Goal: Task Accomplishment & Management: Complete application form

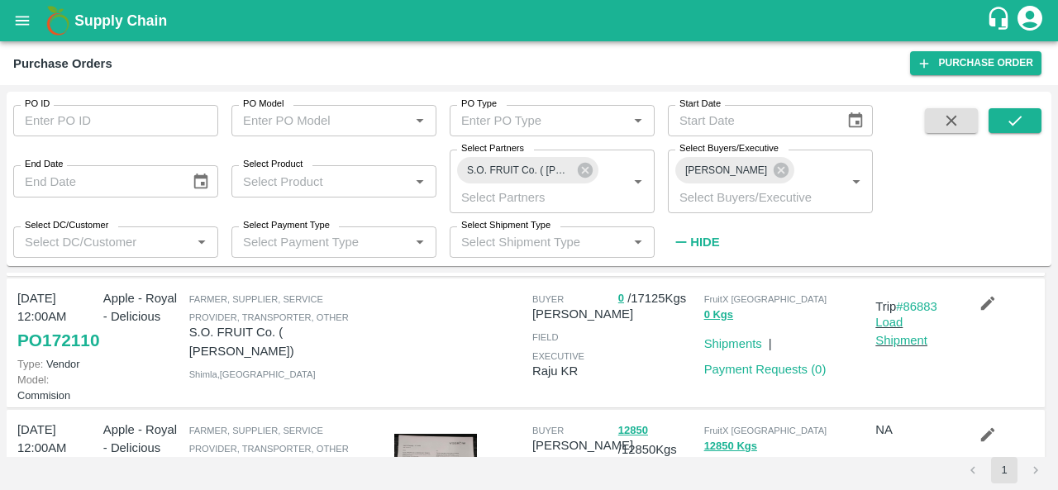
scroll to position [156, 0]
click at [35, 356] on link "PO 172110" at bounding box center [58, 342] width 82 height 30
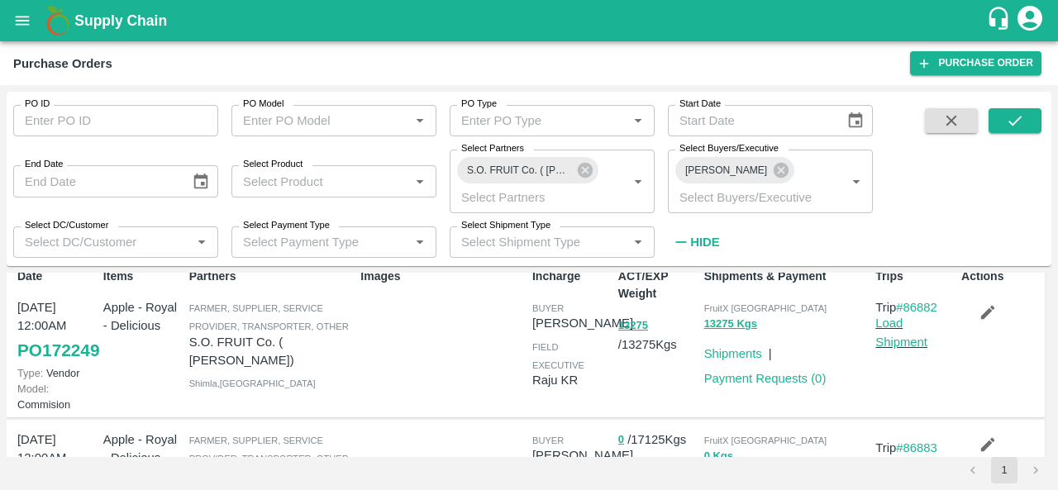
scroll to position [0, 0]
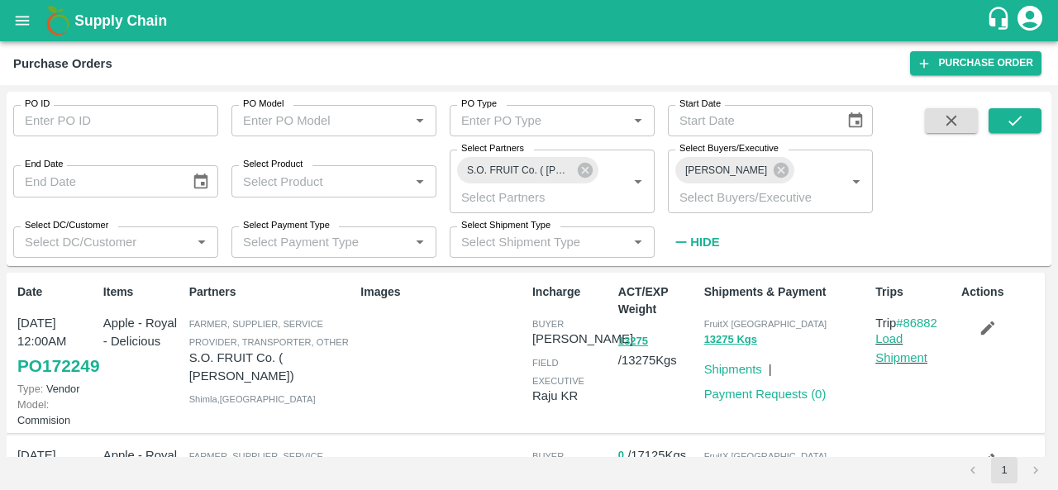
click at [36, 381] on link "PO 172249" at bounding box center [58, 366] width 82 height 30
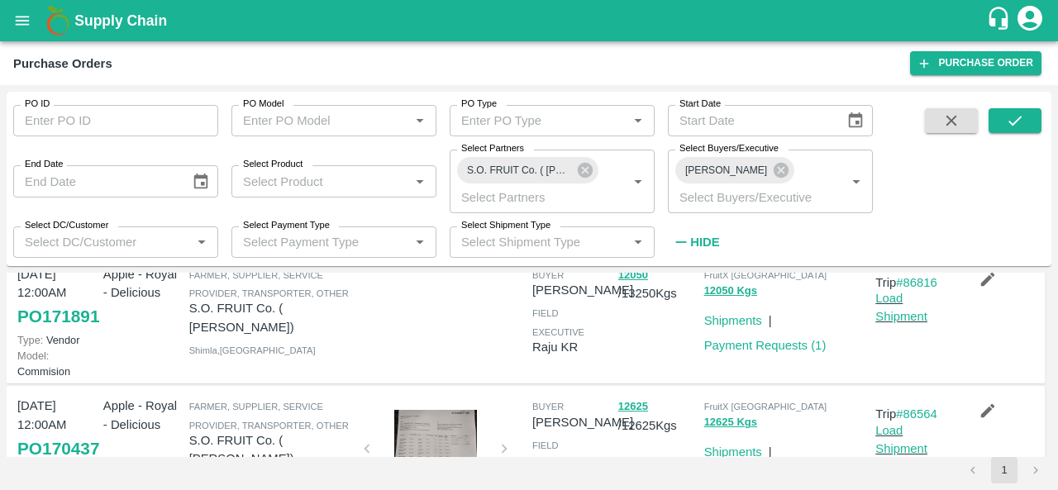
scroll to position [505, 0]
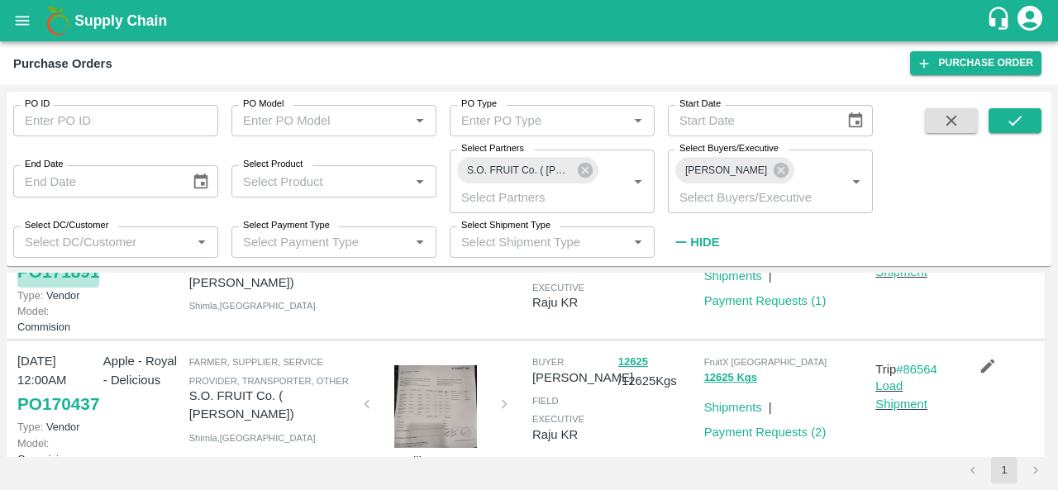
click at [51, 287] on link "PO 171891" at bounding box center [58, 272] width 82 height 30
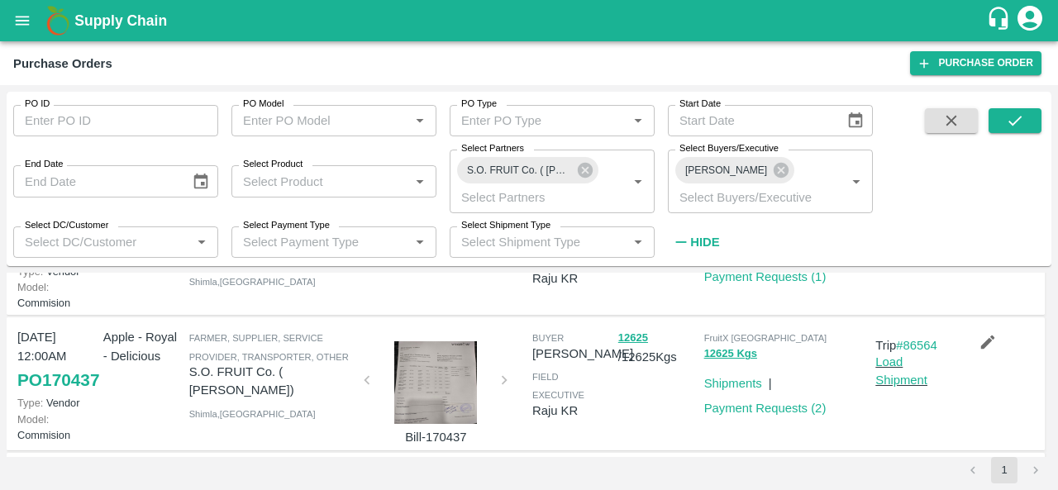
scroll to position [528, 0]
click at [900, 255] on link "Load Shipment" at bounding box center [902, 239] width 52 height 31
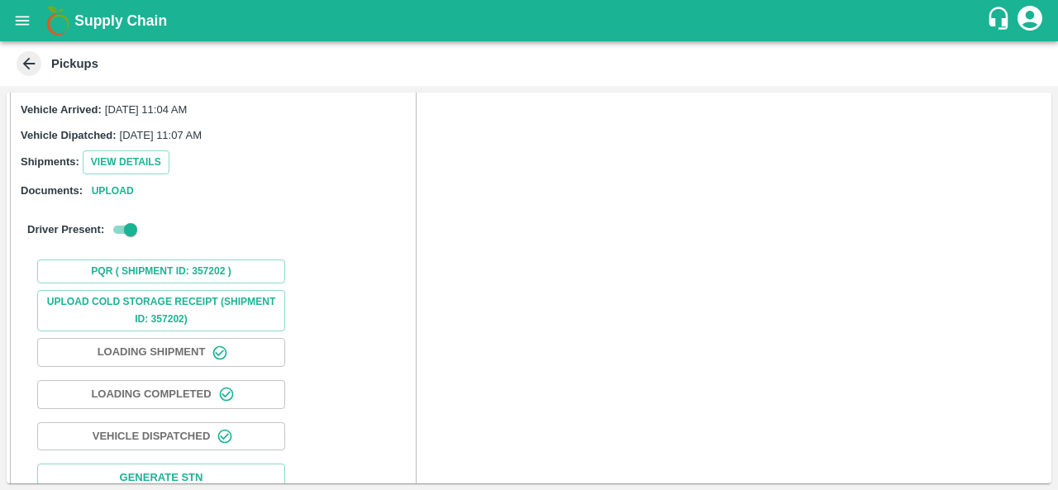
scroll to position [156, 0]
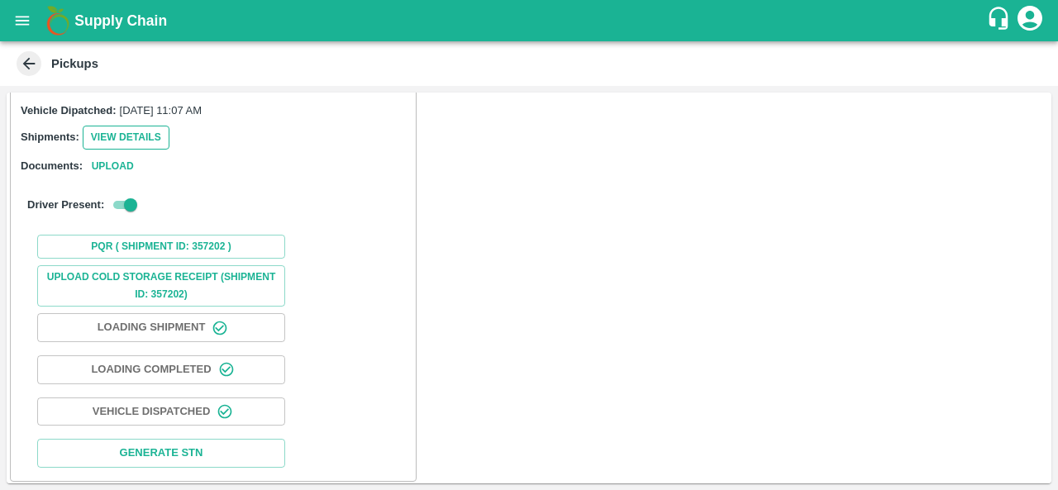
click at [149, 142] on button "View Details" at bounding box center [126, 138] width 87 height 24
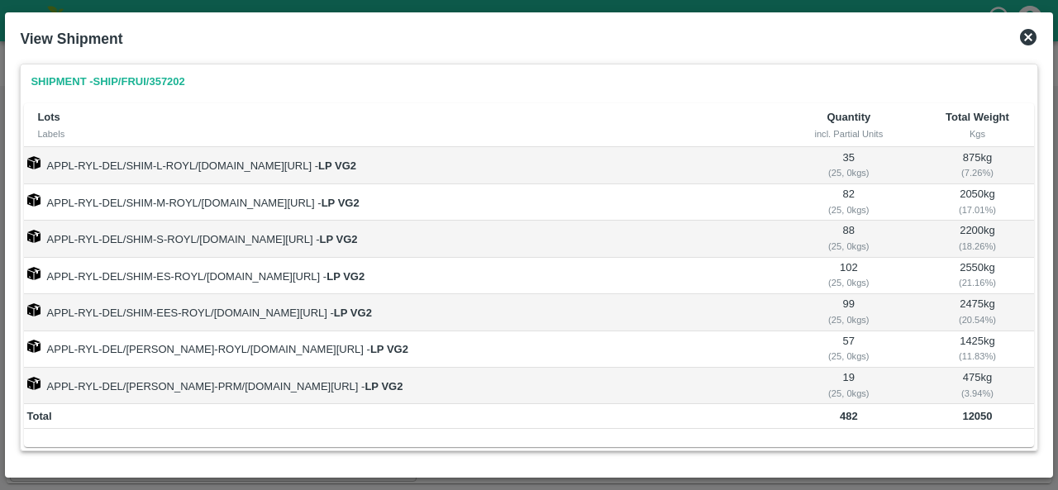
click at [1032, 36] on icon at bounding box center [1028, 37] width 17 height 17
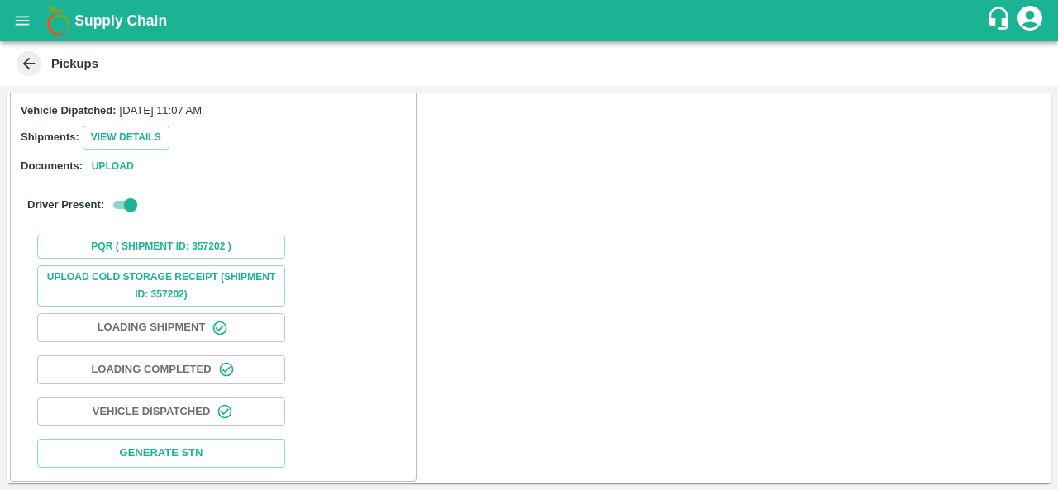
scroll to position [0, 0]
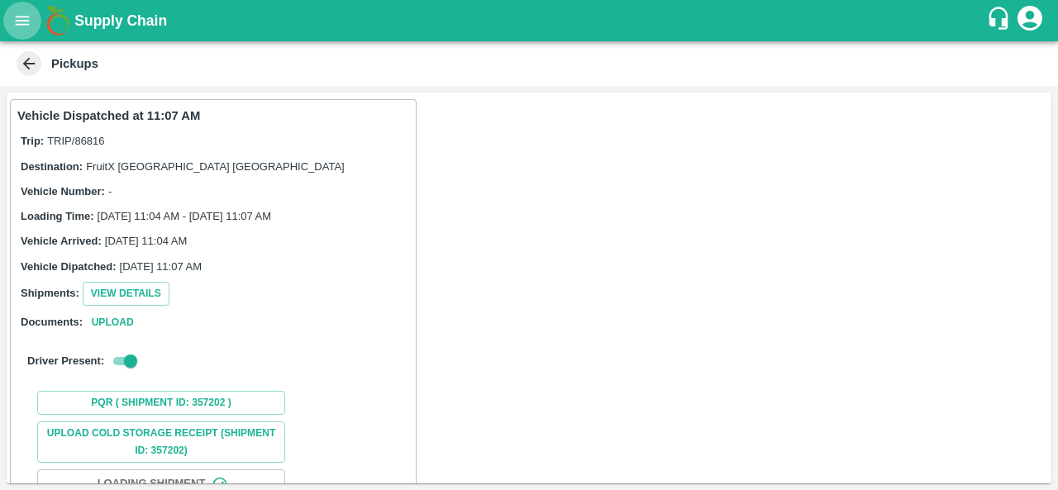
click at [21, 19] on icon "open drawer" at bounding box center [22, 21] width 18 height 18
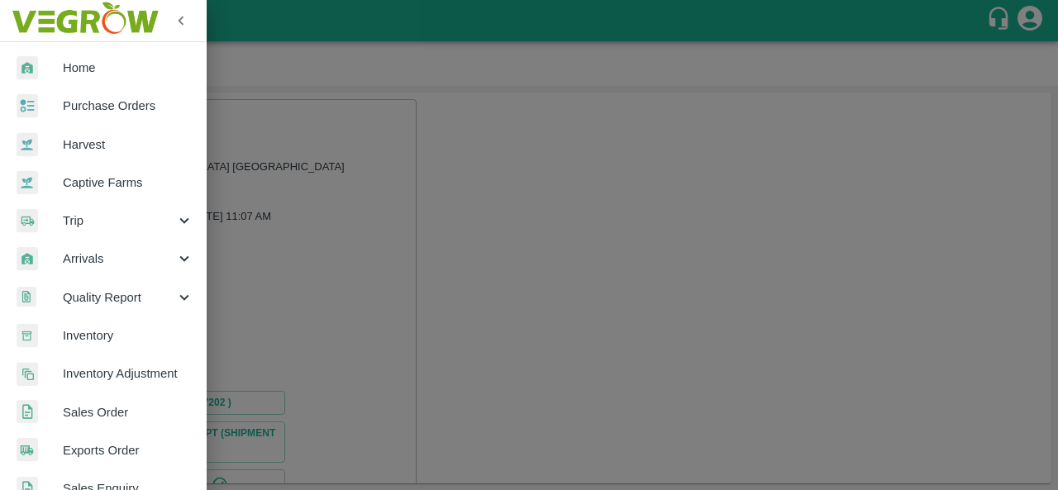
click at [137, 103] on span "Purchase Orders" at bounding box center [128, 106] width 131 height 18
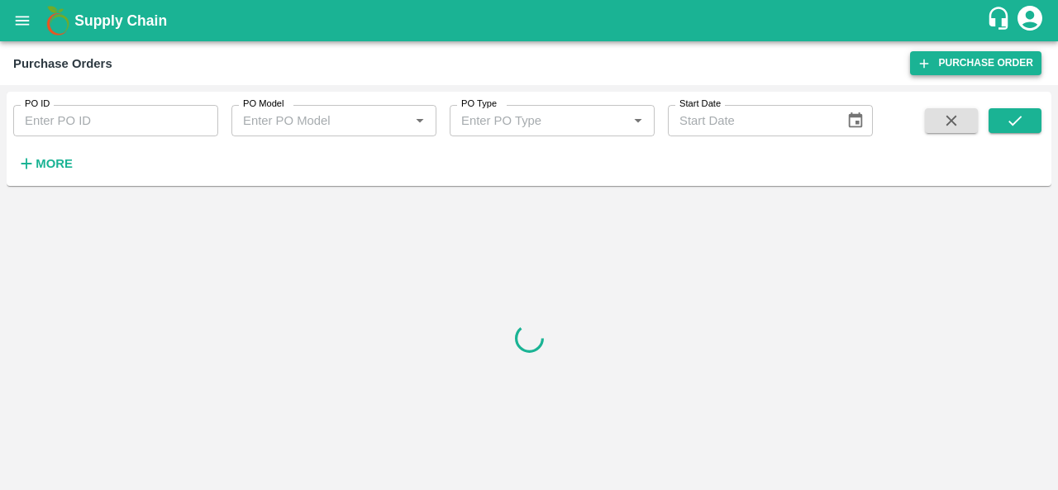
click at [1020, 67] on link "Purchase Order" at bounding box center [975, 63] width 131 height 24
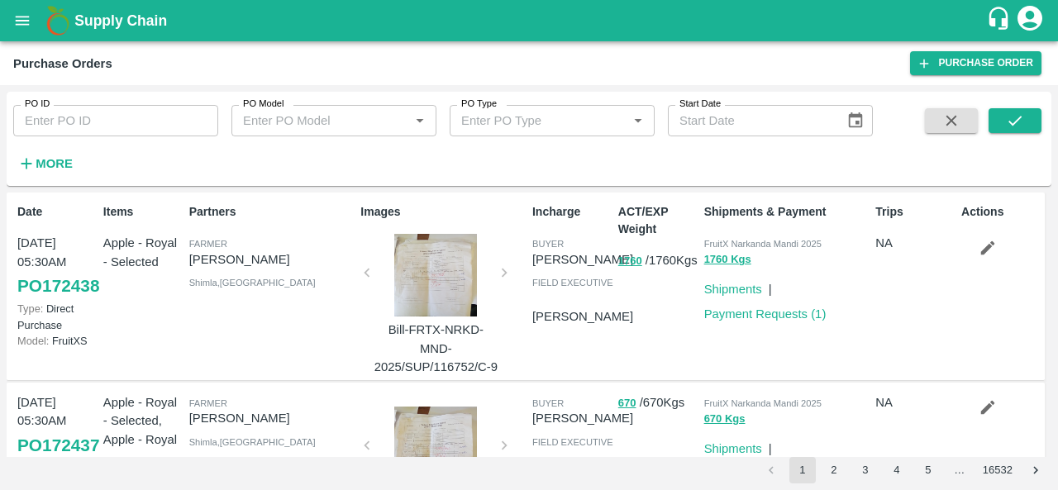
click at [748, 156] on div "PO ID PO ID PO Model PO Model   * PO Type PO Type   * Start Date Start Date More" at bounding box center [436, 135] width 873 height 86
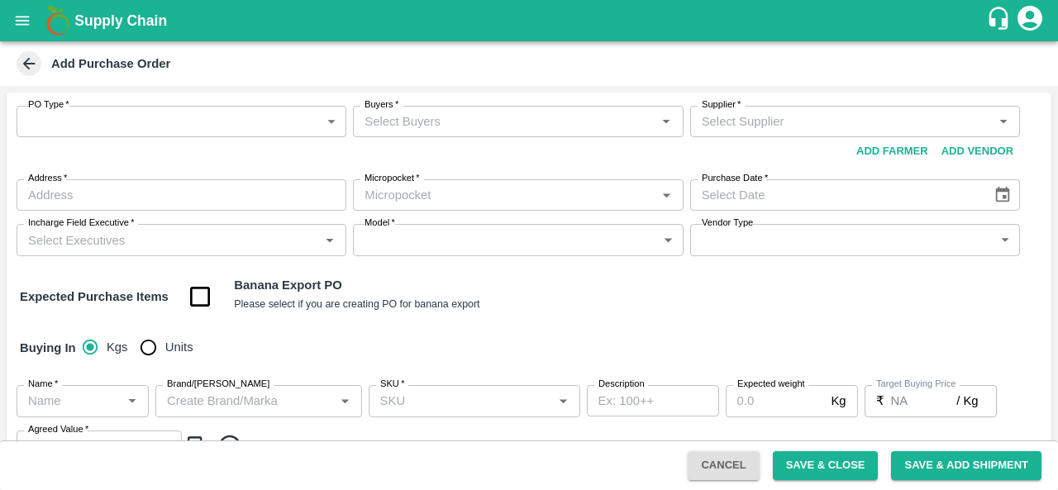
click at [117, 131] on body "Supply Chain Add Purchase Order PO Type   * ​ PO Type Buyers   * Buyers   * Sup…" at bounding box center [529, 245] width 1058 height 490
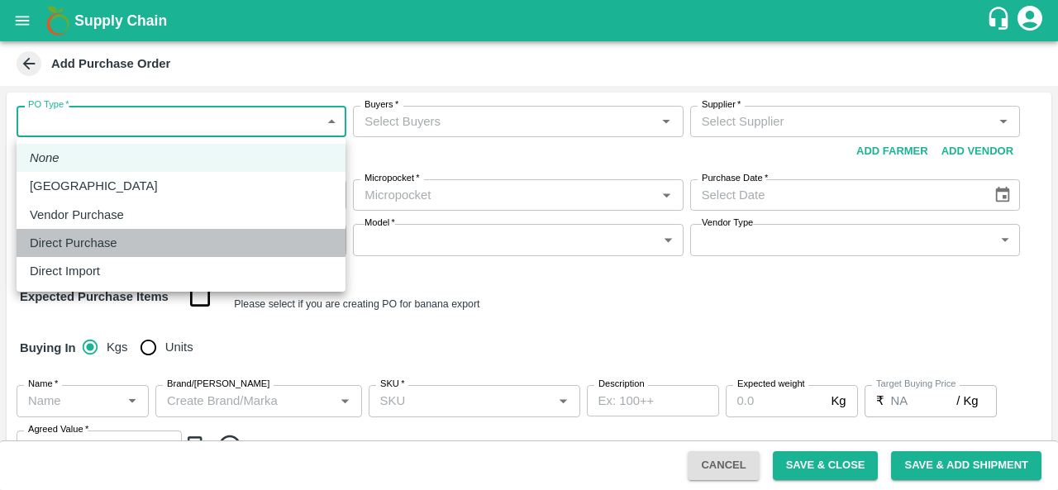
click at [108, 241] on p "Direct Purchase" at bounding box center [74, 243] width 88 height 18
type input "3"
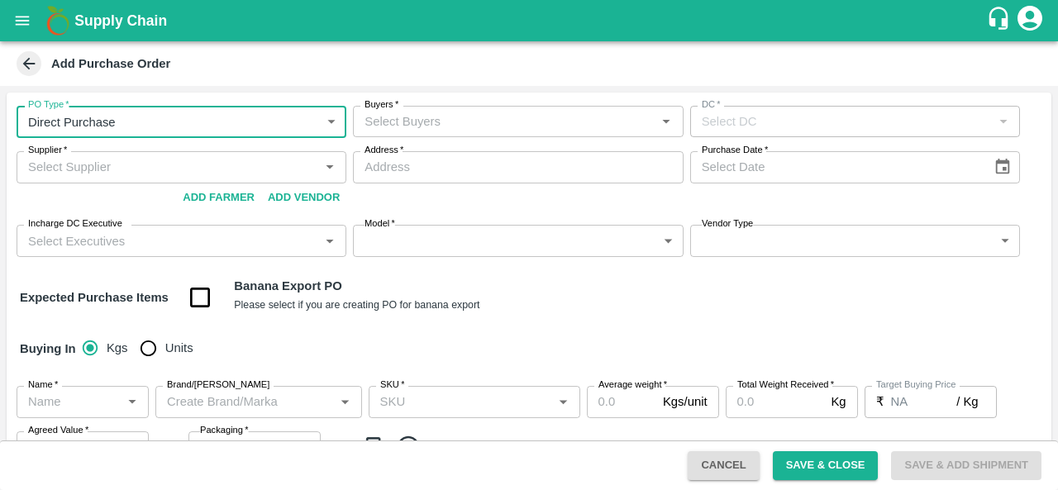
click at [511, 127] on input "Buyers   *" at bounding box center [504, 121] width 293 height 21
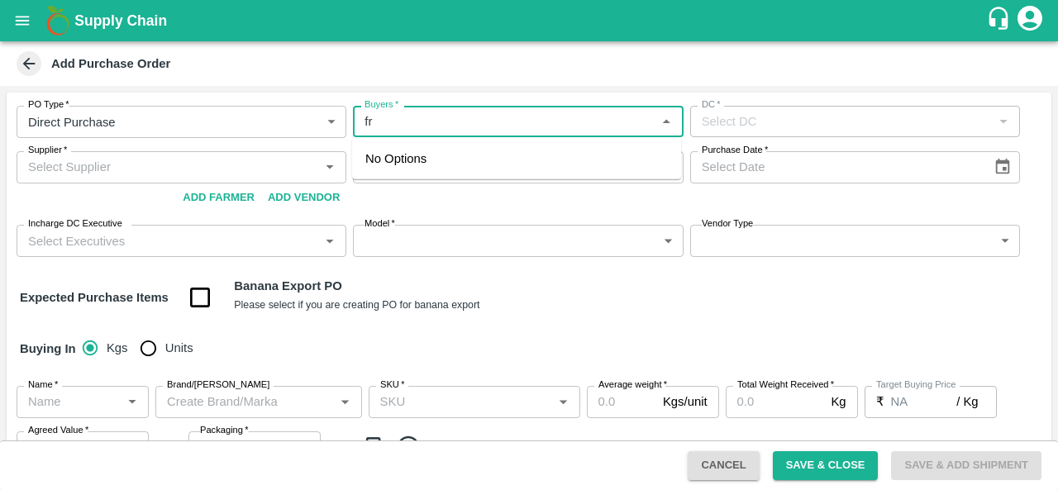
type input "f"
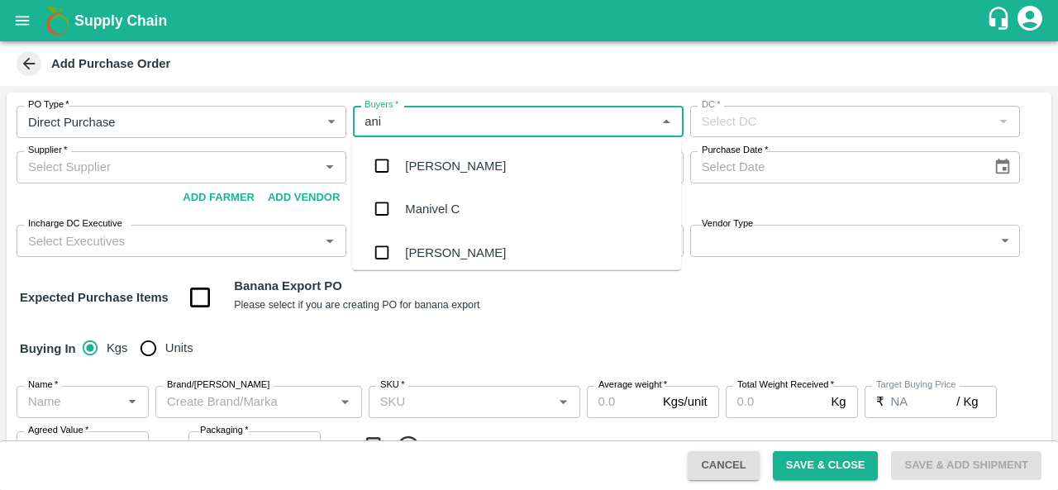
type input "anil"
click at [447, 170] on div "[PERSON_NAME]" at bounding box center [455, 166] width 101 height 18
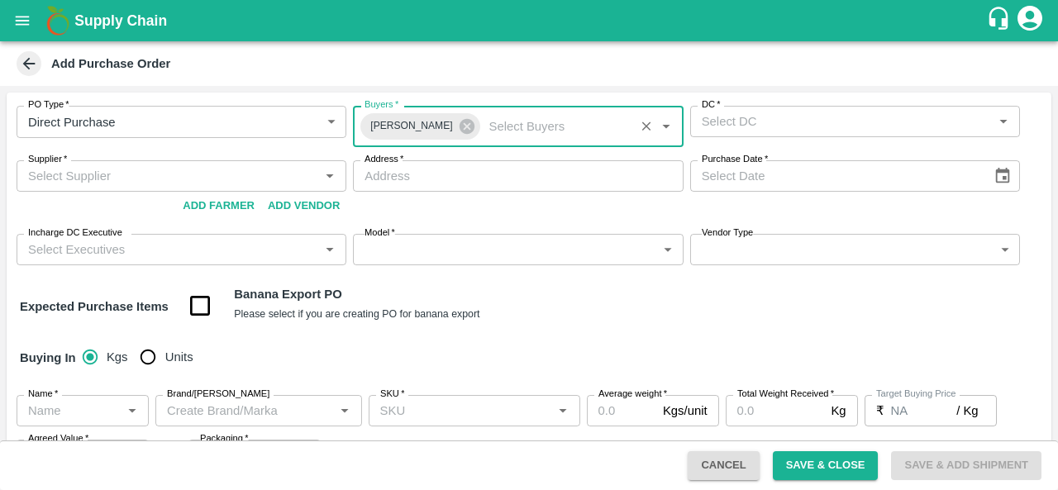
click at [804, 127] on input "DC   *" at bounding box center [841, 121] width 293 height 21
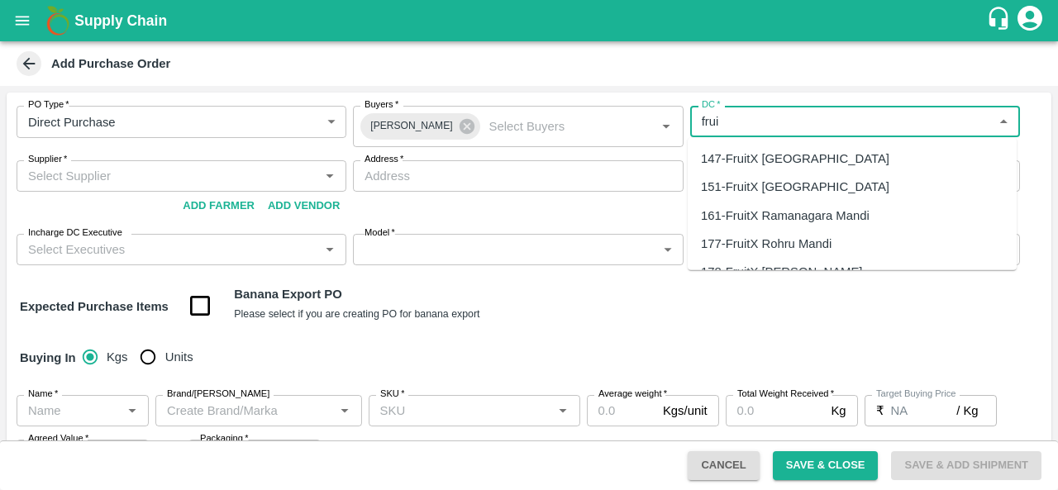
click at [795, 155] on div "147-FruitX [GEOGRAPHIC_DATA]" at bounding box center [795, 159] width 189 height 18
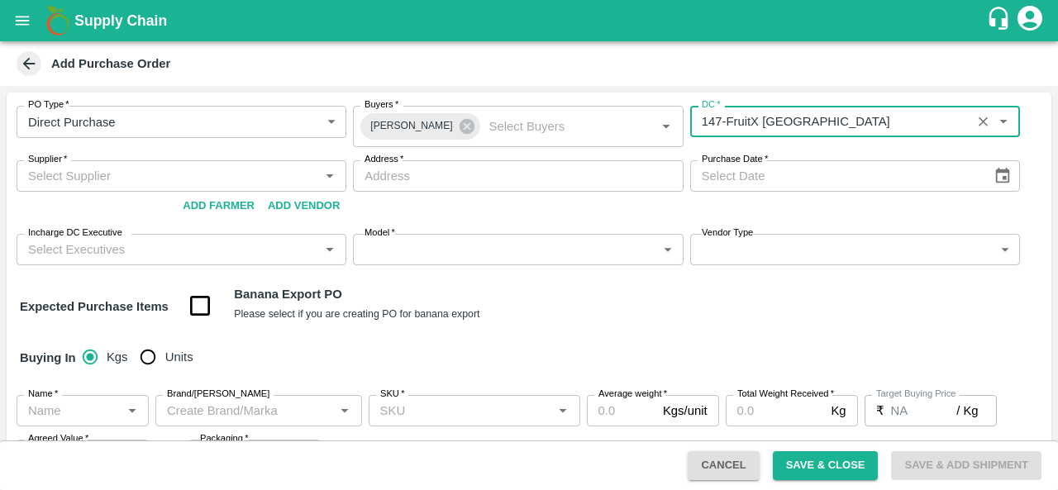
type input "147-FruitX [GEOGRAPHIC_DATA]"
click at [111, 171] on input "Supplier   *" at bounding box center [167, 175] width 293 height 21
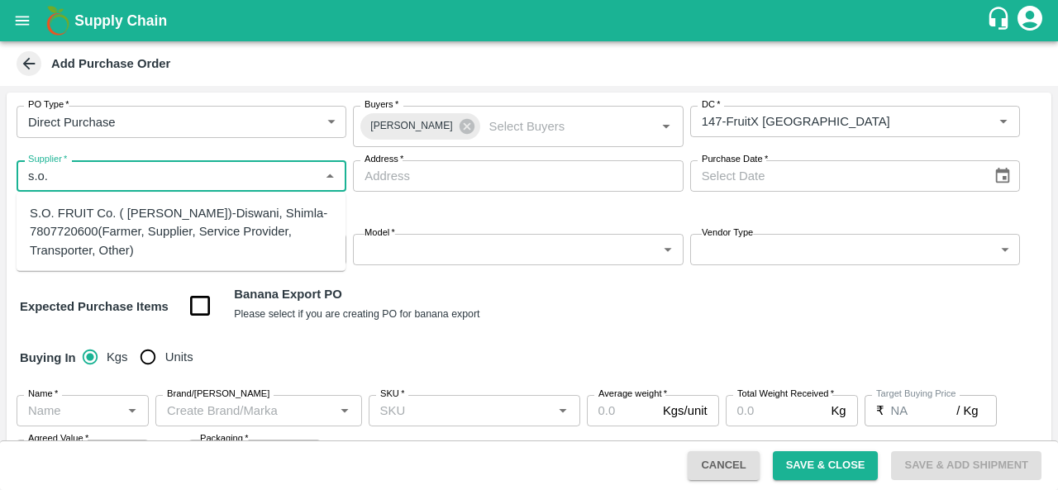
click at [101, 232] on div "S.O. FRUIT Co. ( [PERSON_NAME])-Diswani, Shimla-7807720600(Farmer, Supplier, Se…" at bounding box center [181, 231] width 303 height 55
type input "S.O. FRUIT Co. ( [PERSON_NAME])-Diswani, Shimla-7807720600(Farmer, Supplier, Se…"
type input "Diswani, [GEOGRAPHIC_DATA], [GEOGRAPHIC_DATA] , [GEOGRAPHIC_DATA]"
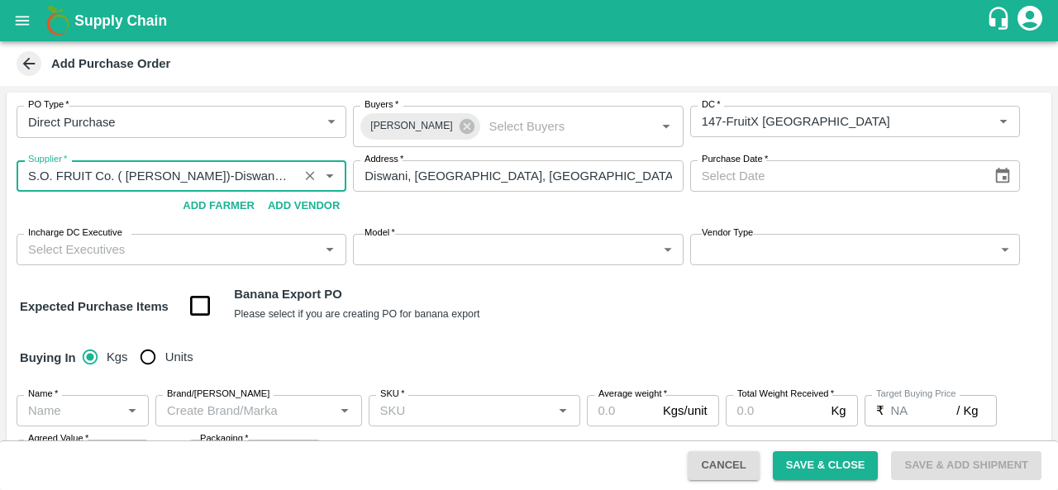
type input "S.O. FRUIT Co. ( [PERSON_NAME])-Diswani, Shimla-7807720600(Farmer, Supplier, Se…"
click at [1012, 178] on button "Choose date" at bounding box center [1002, 175] width 31 height 31
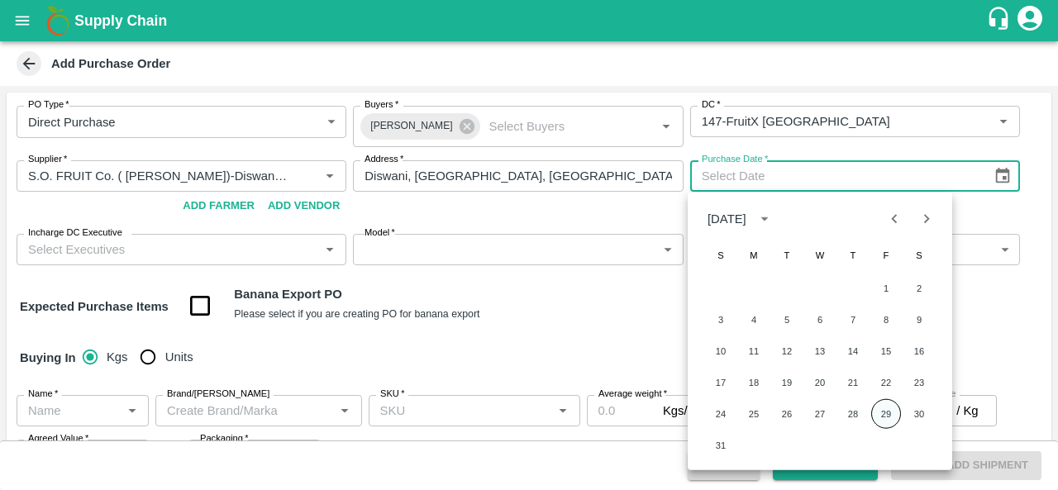
click at [890, 423] on button "29" at bounding box center [886, 414] width 30 height 30
type input "[DATE]"
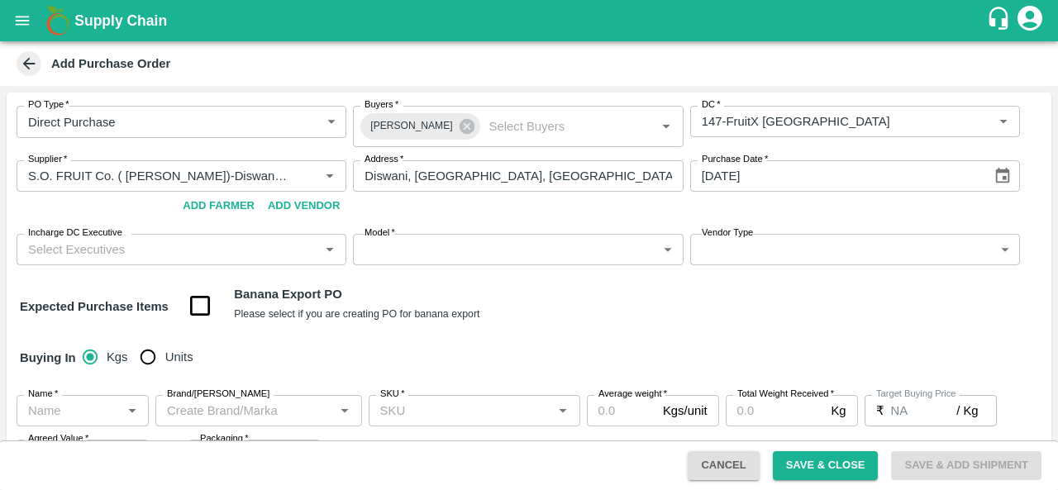
click at [580, 310] on div "Expected Purchase Items Banana Export PO Please select if you are creating PO f…" at bounding box center [529, 306] width 1019 height 42
click at [43, 251] on input "Incharge DC Executive" at bounding box center [167, 249] width 293 height 21
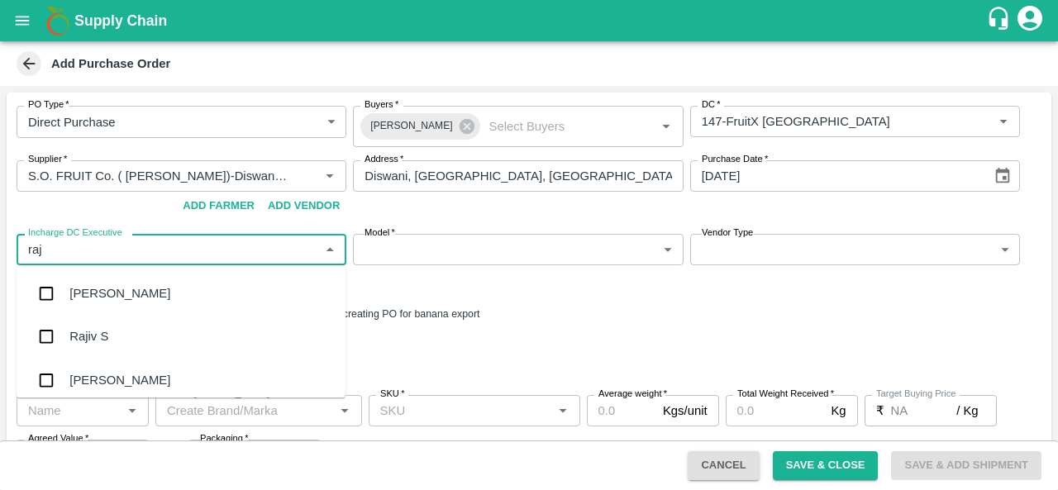
type input "raju"
click at [88, 332] on div "Raju KR" at bounding box center [91, 337] width 45 height 18
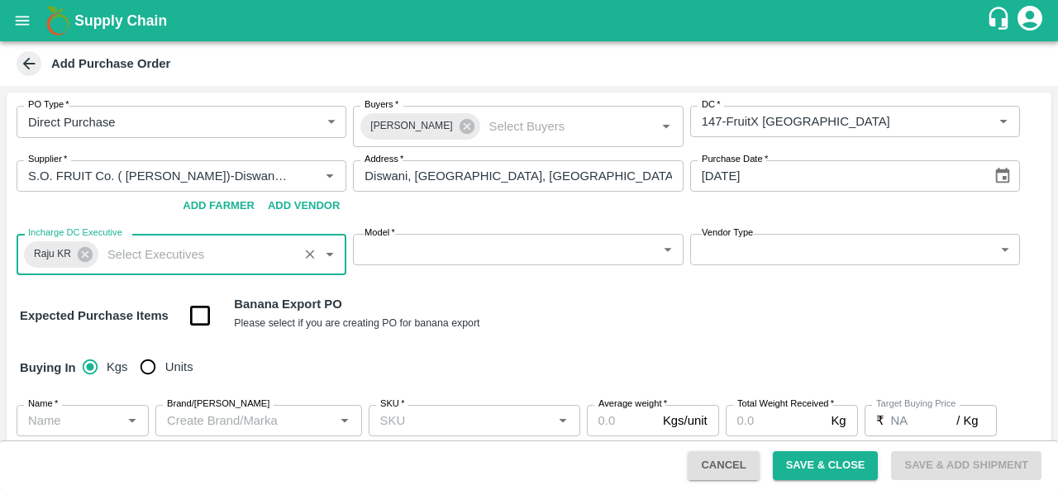
click at [399, 259] on body "Supply Chain Add Purchase Order PO Type   * Direct Purchase 3 PO Type Buyers   …" at bounding box center [529, 245] width 1058 height 490
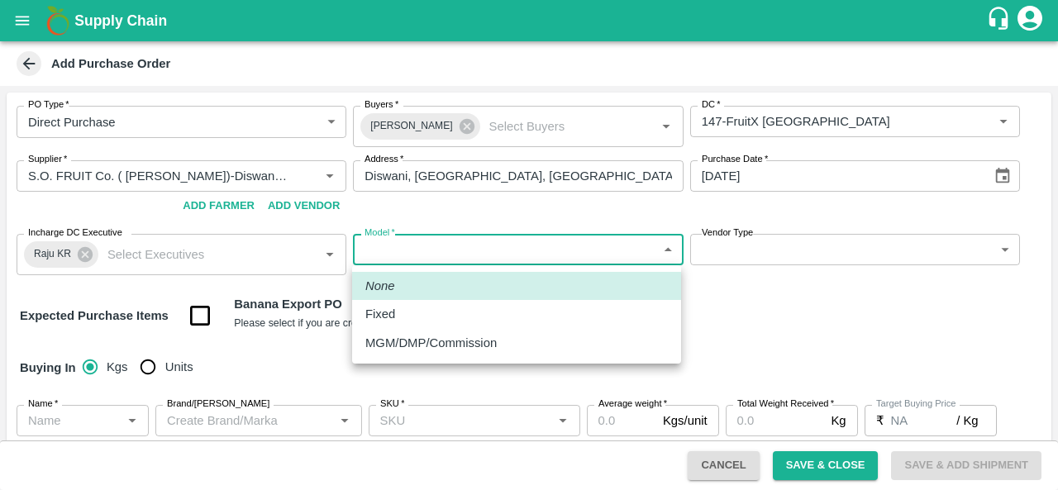
click at [415, 343] on p "MGM/DMP/Commission" at bounding box center [430, 343] width 131 height 18
type input "Commision"
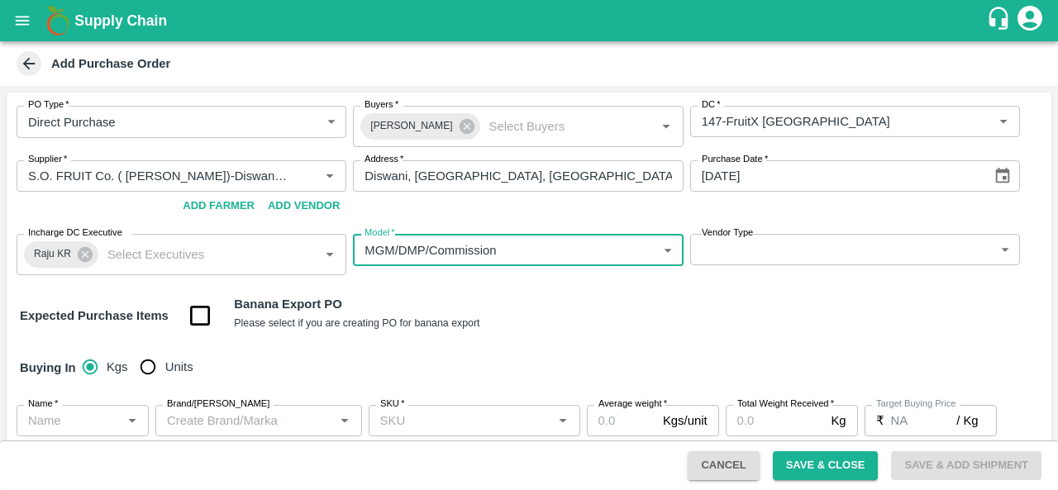
click at [855, 237] on body "Supply Chain Add Purchase Order PO Type   * Direct Purchase 3 PO Type Buyers   …" at bounding box center [529, 245] width 1058 height 490
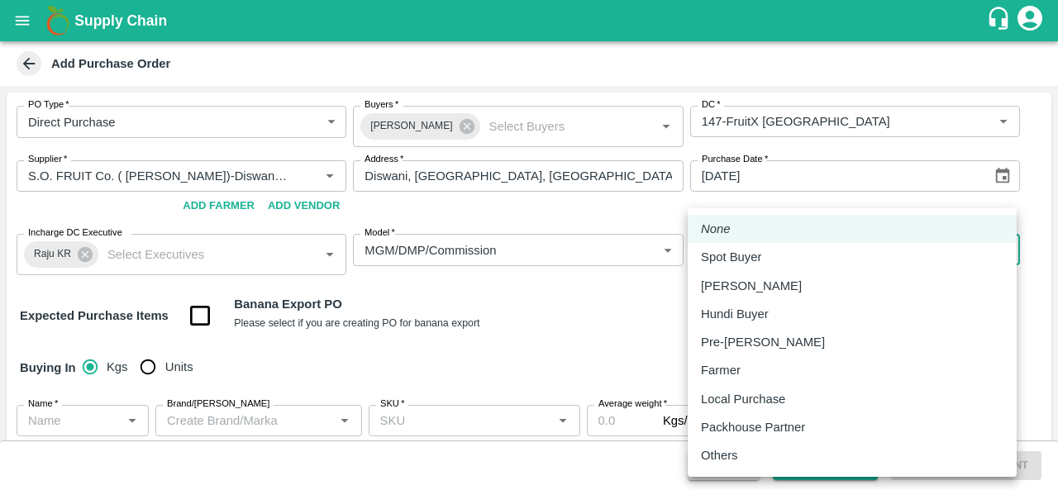
click at [764, 398] on p "Local Purchase" at bounding box center [743, 399] width 84 height 18
type input "LOCAL_PURCHASE"
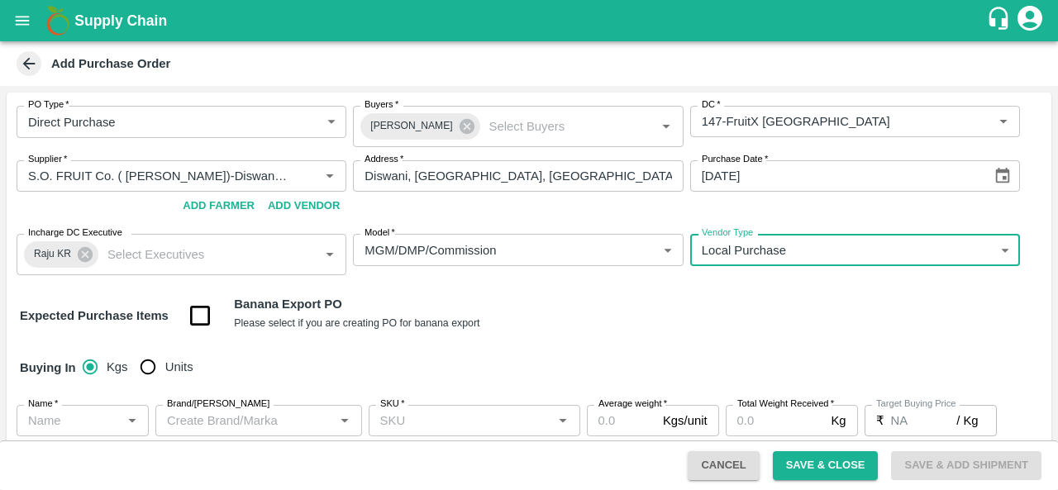
click at [612, 346] on div "Buying In Kgs Units" at bounding box center [529, 368] width 1045 height 48
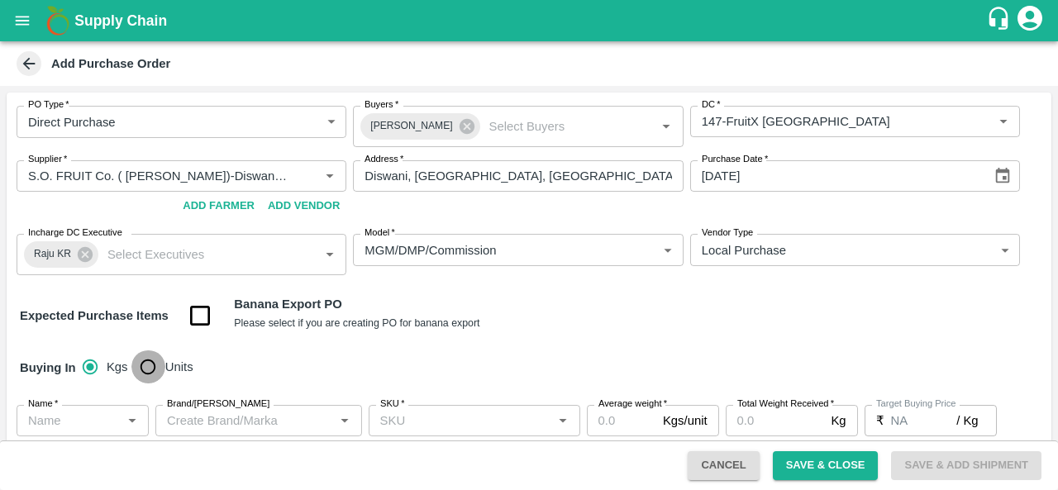
click at [144, 365] on input "Units" at bounding box center [147, 367] width 33 height 33
radio input "true"
click at [66, 421] on input "Name   *" at bounding box center [68, 420] width 95 height 21
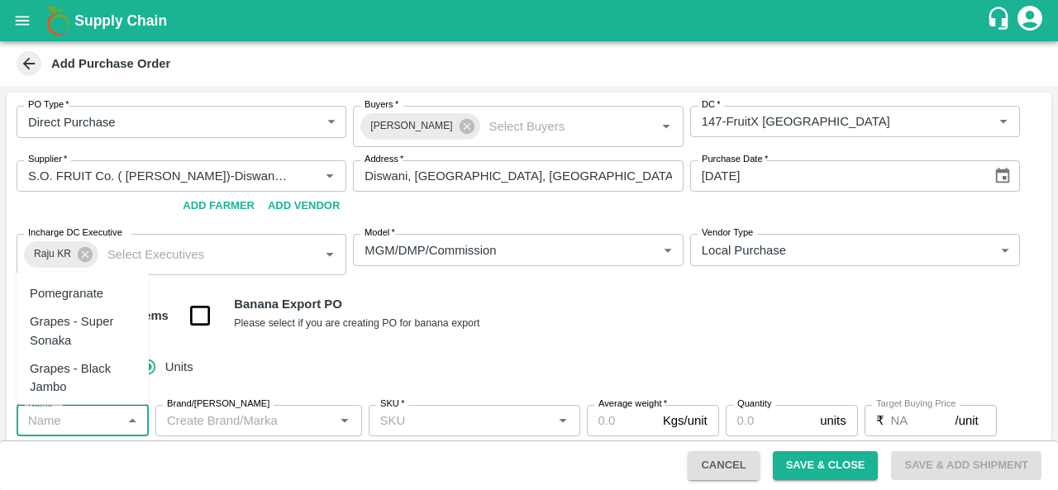
click at [372, 360] on div "Buying In Kgs Units" at bounding box center [529, 368] width 1045 height 48
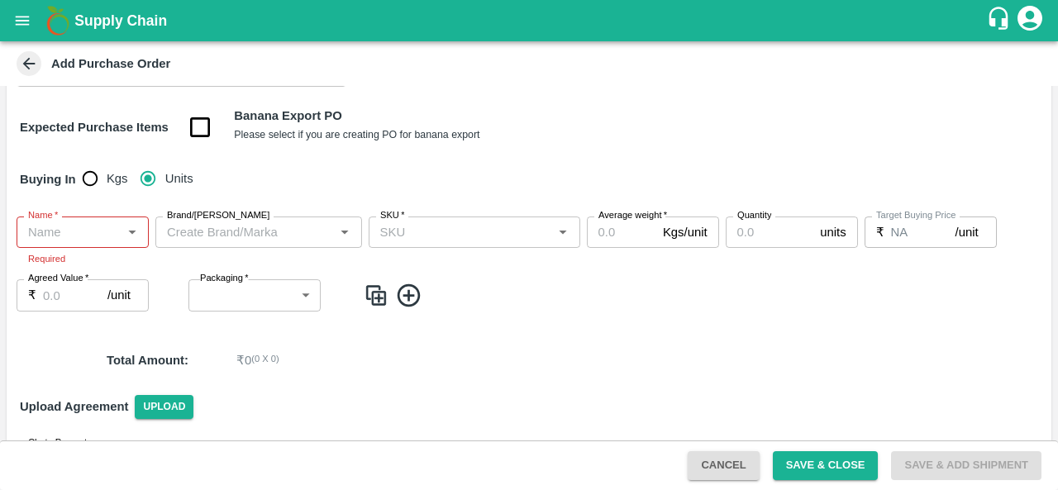
scroll to position [189, 0]
click at [29, 229] on input "Name   *" at bounding box center [68, 231] width 95 height 21
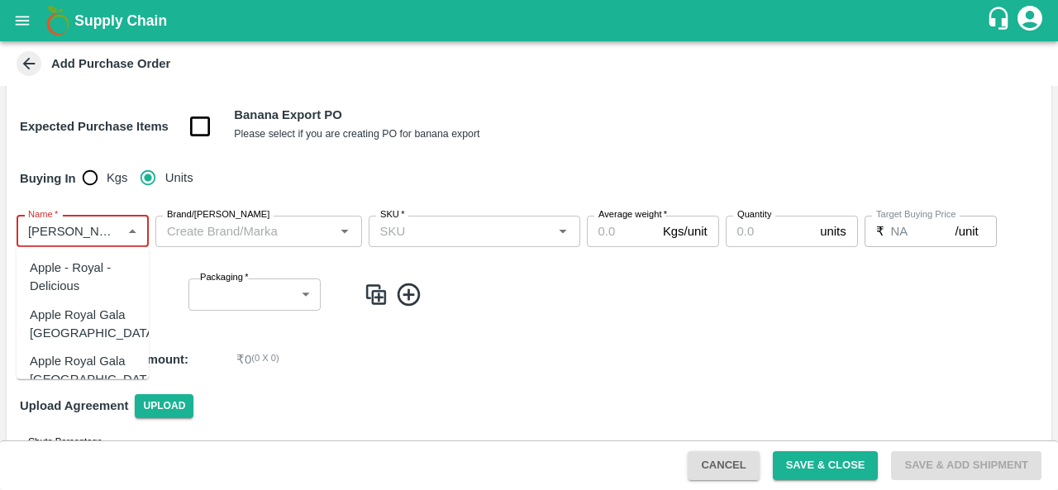
click at [73, 280] on div "Apple - Royal - Delicious" at bounding box center [83, 277] width 106 height 37
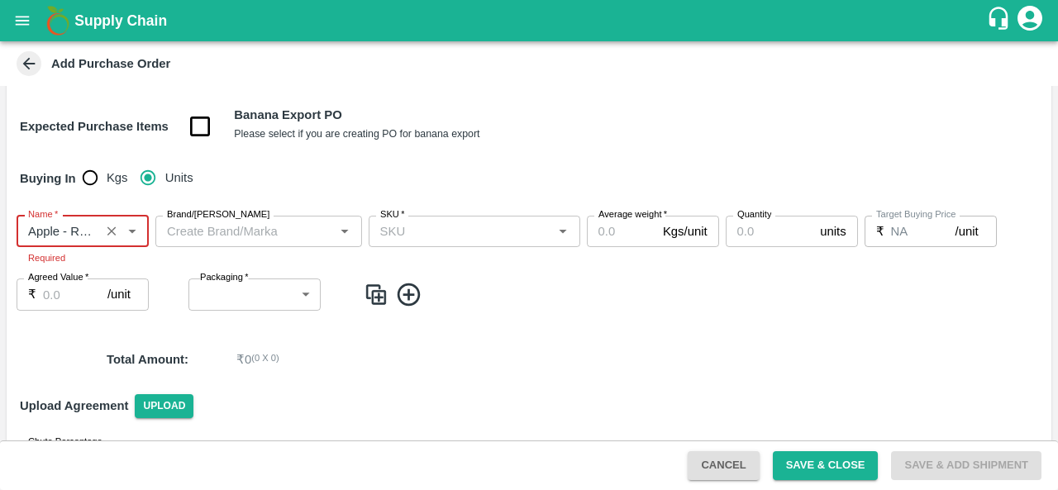
type input "Apple - Royal - Delicious"
click at [204, 237] on input "Brand/[PERSON_NAME]" at bounding box center [245, 231] width 170 height 21
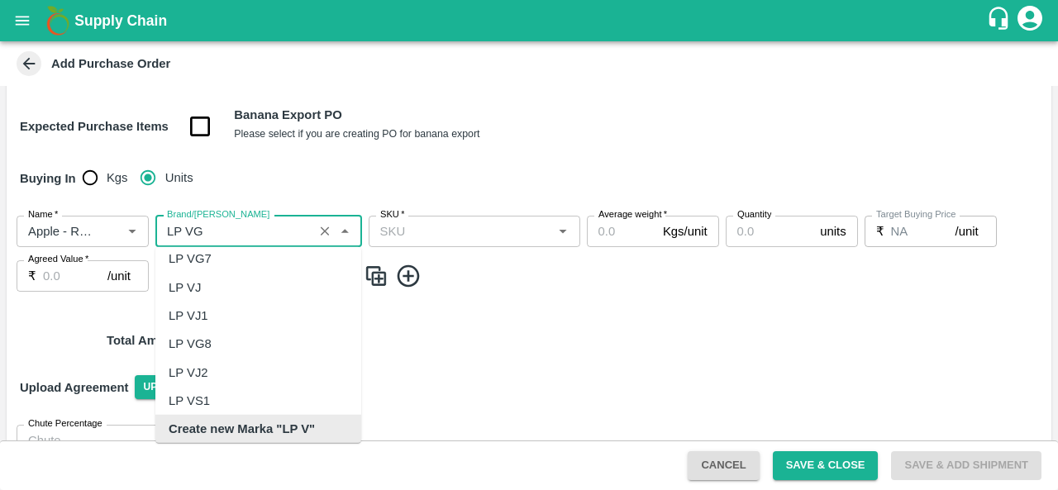
scroll to position [0, 0]
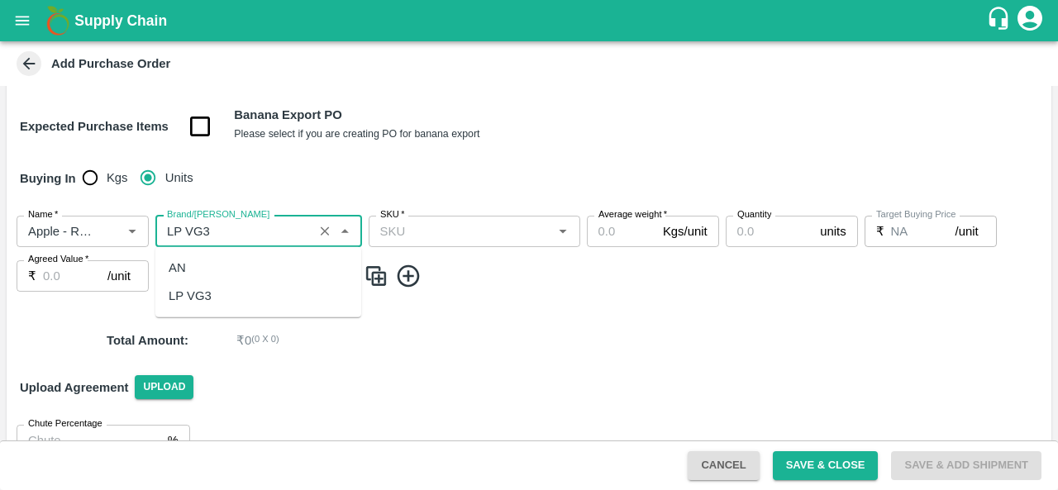
click at [208, 289] on div "LP VG3" at bounding box center [190, 296] width 43 height 18
type input "LP VG3"
click at [439, 237] on input "SKU   *" at bounding box center [461, 231] width 174 height 21
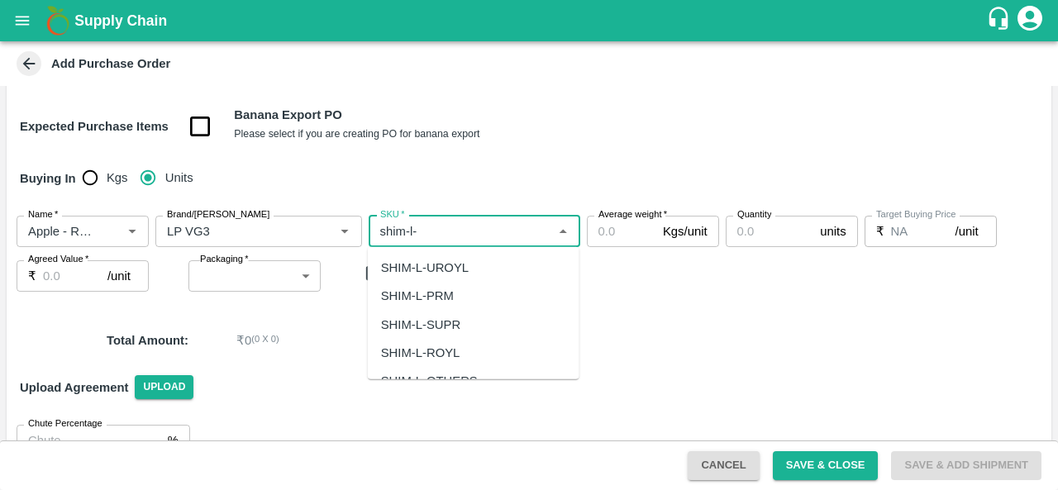
click at [446, 350] on div "SHIM-L-ROYL" at bounding box center [420, 353] width 79 height 18
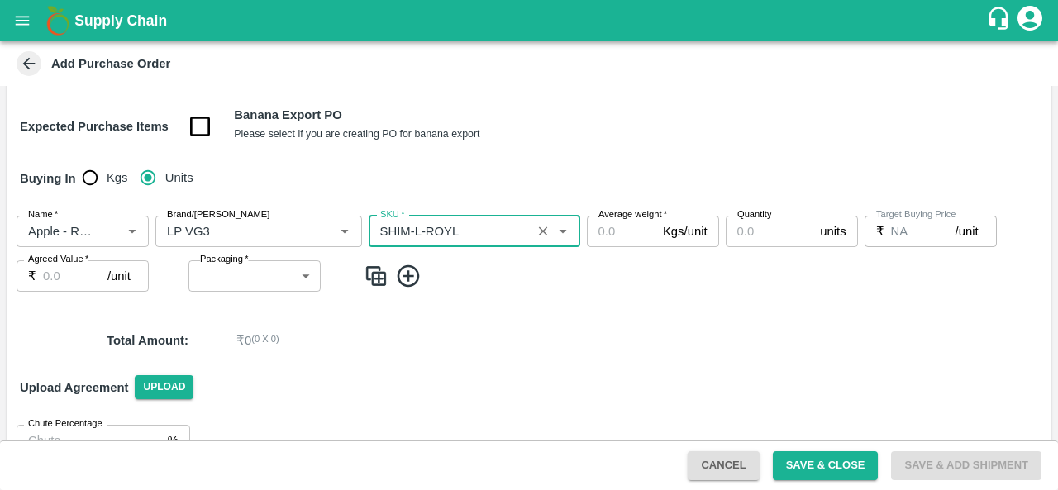
type input "SHIM-L-ROYL"
click at [602, 224] on input "Average weight   *" at bounding box center [621, 231] width 69 height 31
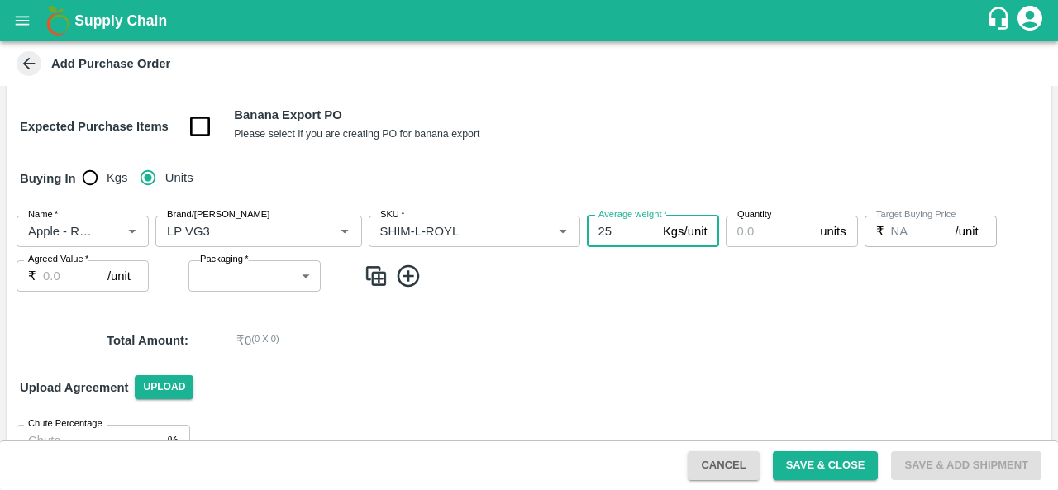
type input "25"
type input "-1"
click at [803, 234] on input "-1" at bounding box center [770, 231] width 88 height 31
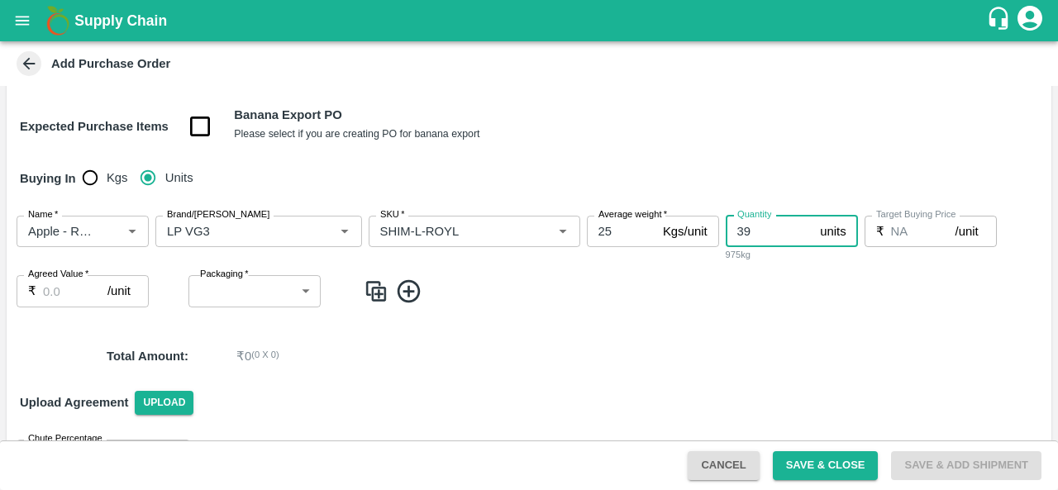
type input "39"
click at [52, 292] on input "Agreed Value   *" at bounding box center [75, 290] width 64 height 31
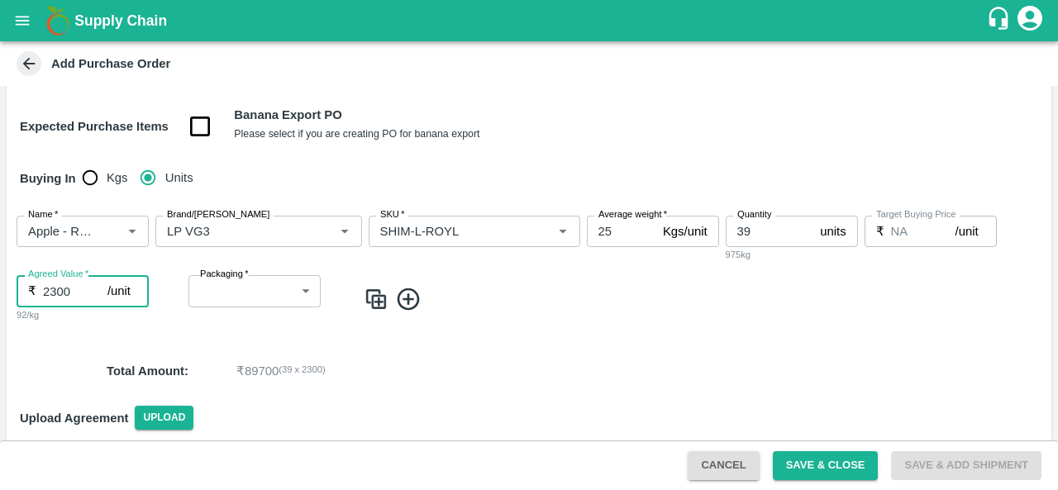
type input "2300"
click at [211, 287] on body "Supply Chain Add Purchase Order PO Type   * Direct Purchase 3 PO Type Buyers   …" at bounding box center [529, 245] width 1058 height 490
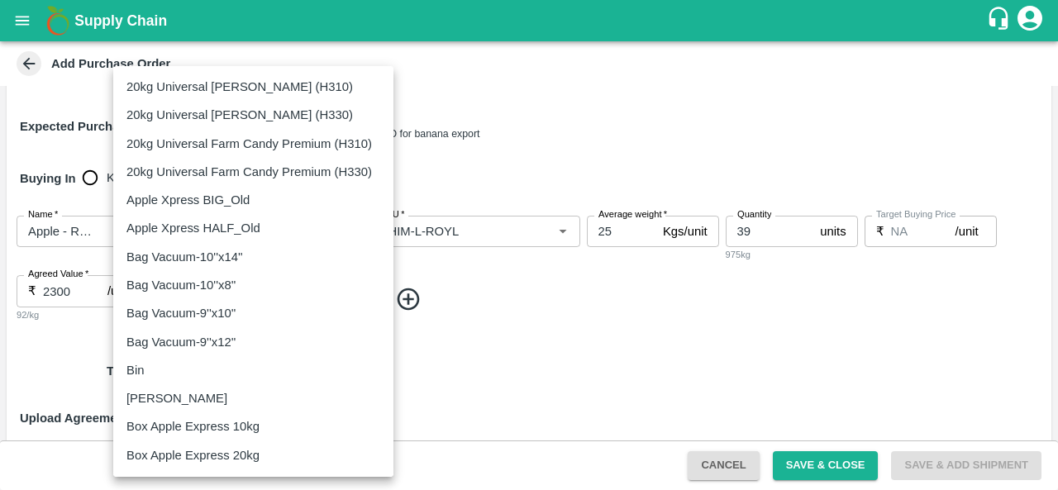
scroll to position [991, 0]
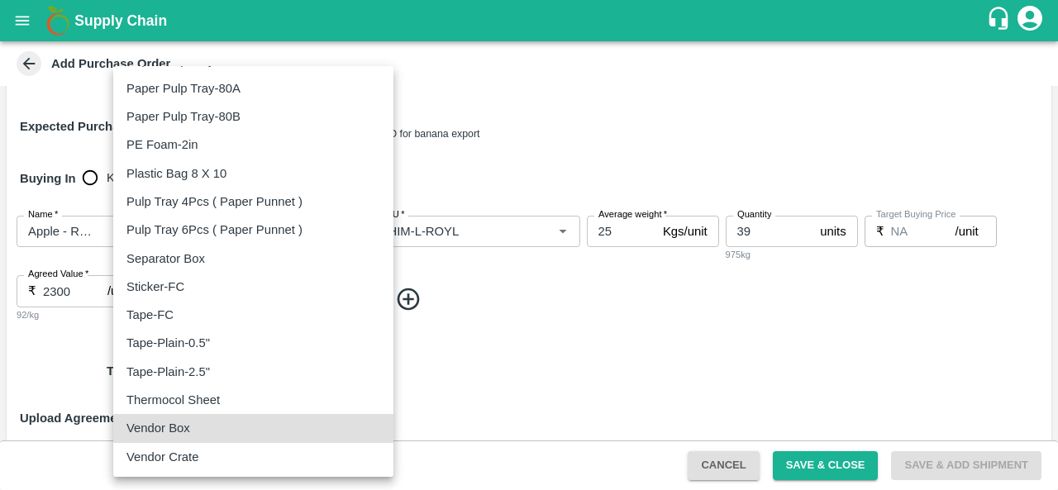
type input "276"
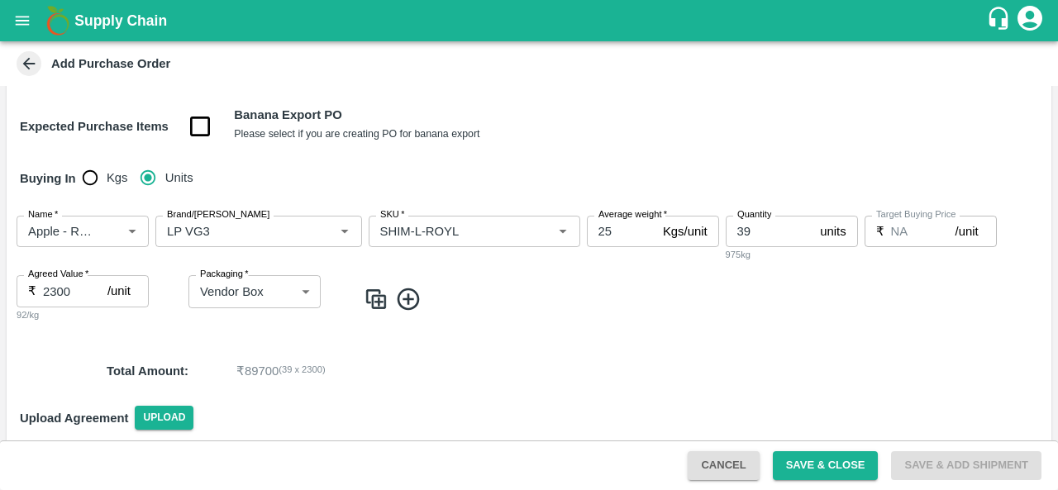
click at [374, 307] on img at bounding box center [376, 299] width 25 height 27
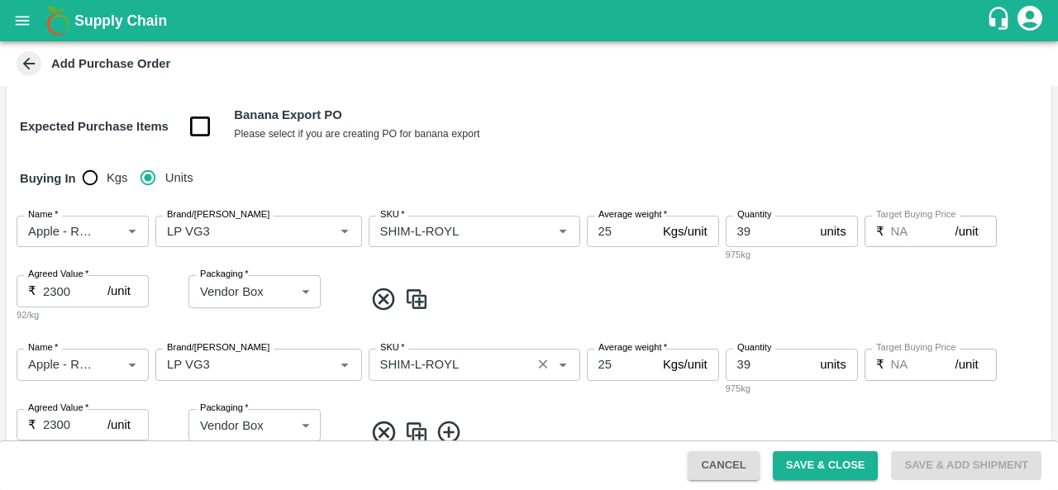
click at [418, 365] on input "SKU   *" at bounding box center [450, 364] width 153 height 21
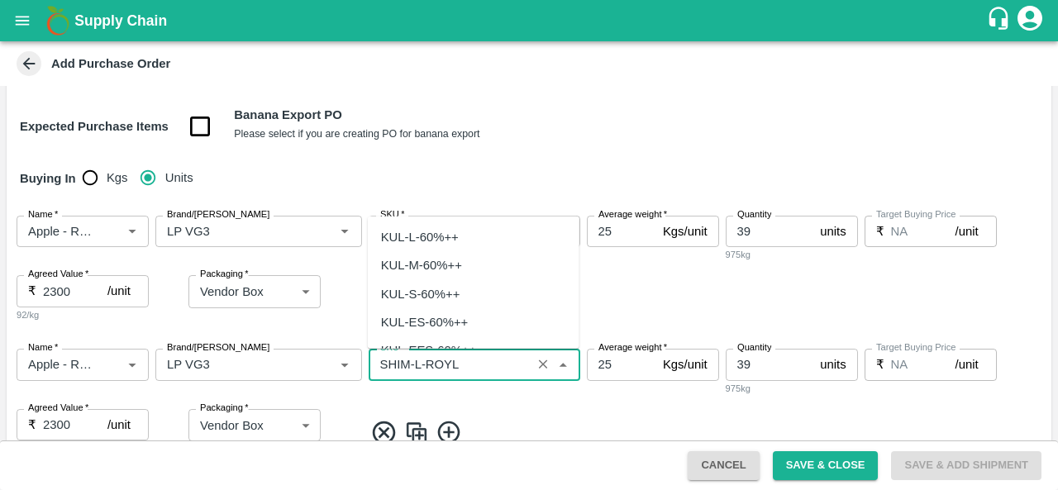
scroll to position [4523, 0]
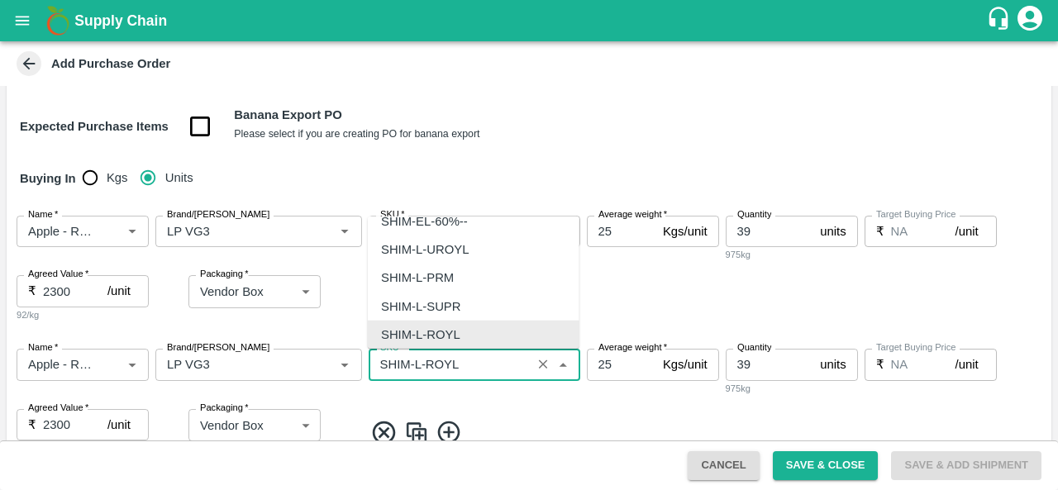
click at [418, 365] on input "SKU   *" at bounding box center [450, 364] width 153 height 21
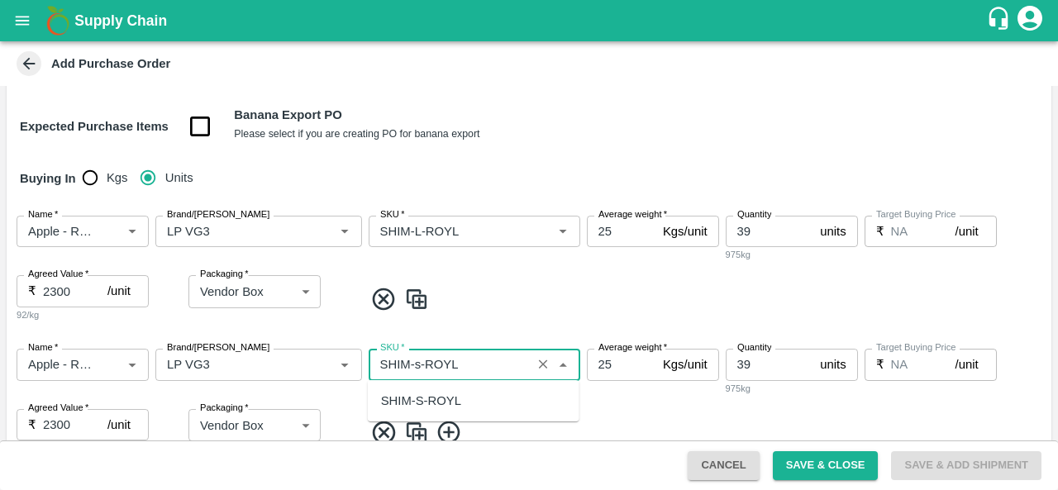
click at [445, 401] on div "SHIM-S-ROYL" at bounding box center [421, 401] width 80 height 18
click at [422, 363] on input "SKU   *" at bounding box center [450, 364] width 153 height 21
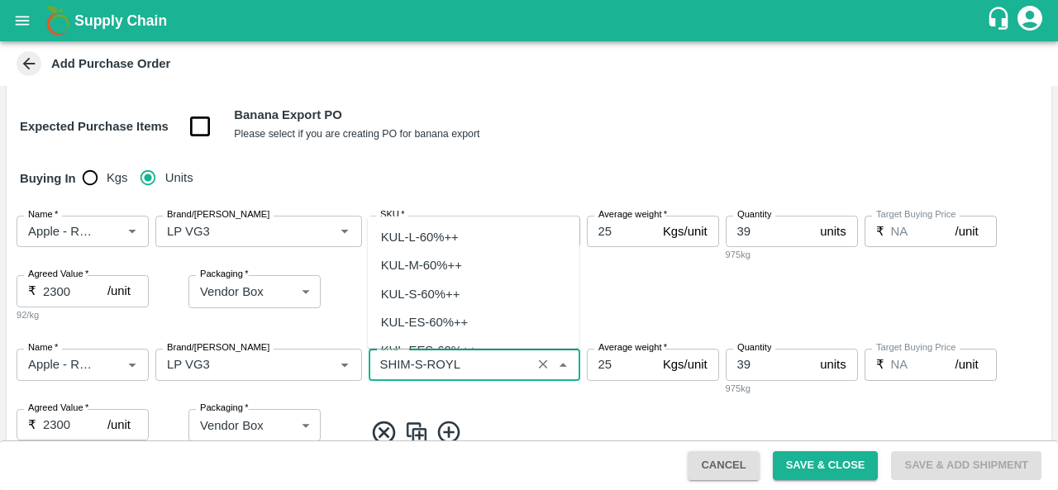
scroll to position [5033, 0]
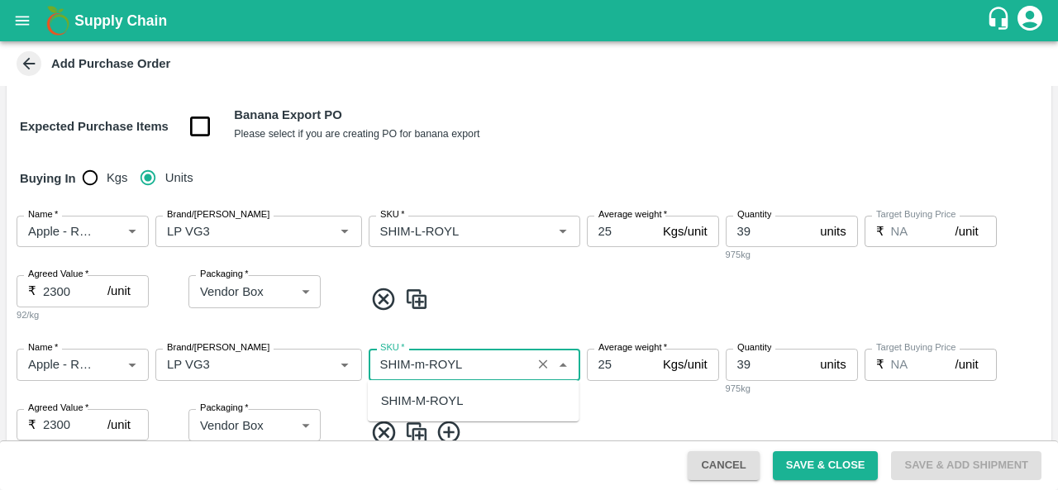
click at [422, 392] on div "SHIM-M-ROYL" at bounding box center [422, 401] width 83 height 18
type input "SHIM-M-ROYL"
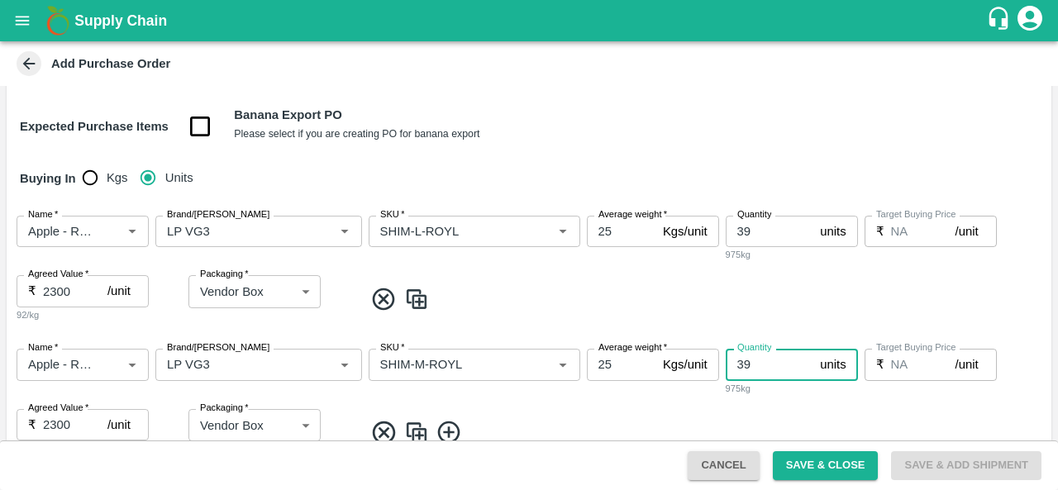
drag, startPoint x: 762, startPoint y: 361, endPoint x: 719, endPoint y: 361, distance: 43.0
click at [719, 361] on div "Name   * Name   * Brand/[PERSON_NAME]/[PERSON_NAME]   * SKU   * Average weight …" at bounding box center [529, 403] width 1045 height 134
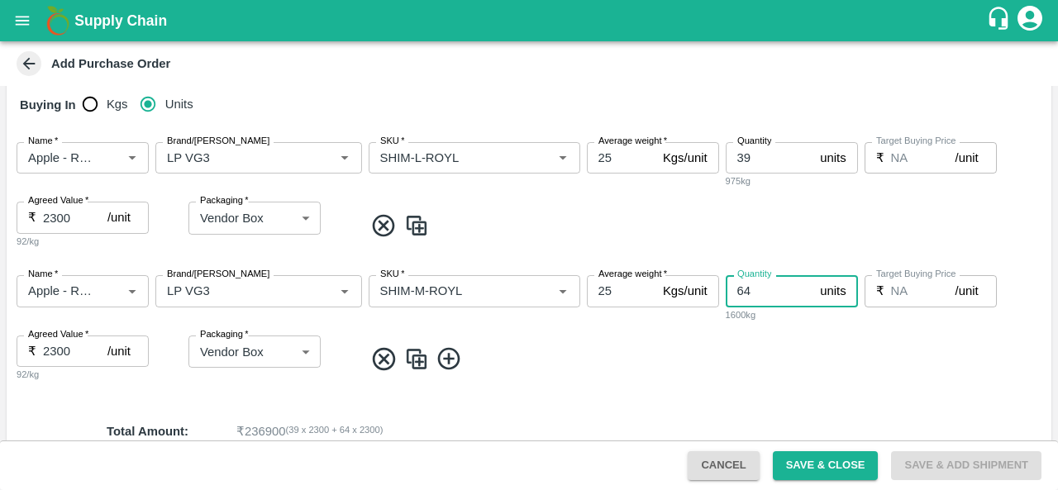
scroll to position [264, 0]
type input "64"
click at [427, 353] on img at bounding box center [416, 358] width 25 height 27
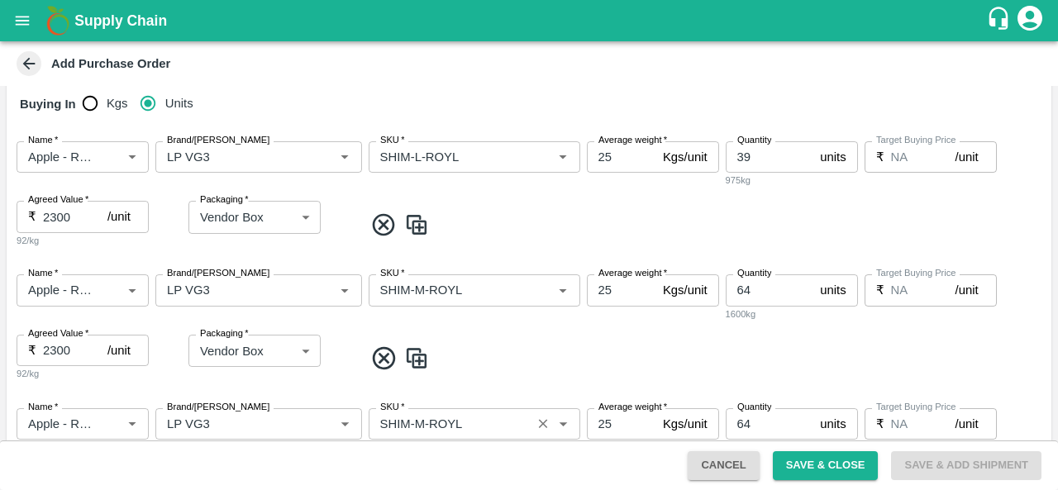
click at [425, 427] on input "SKU   *" at bounding box center [450, 423] width 153 height 21
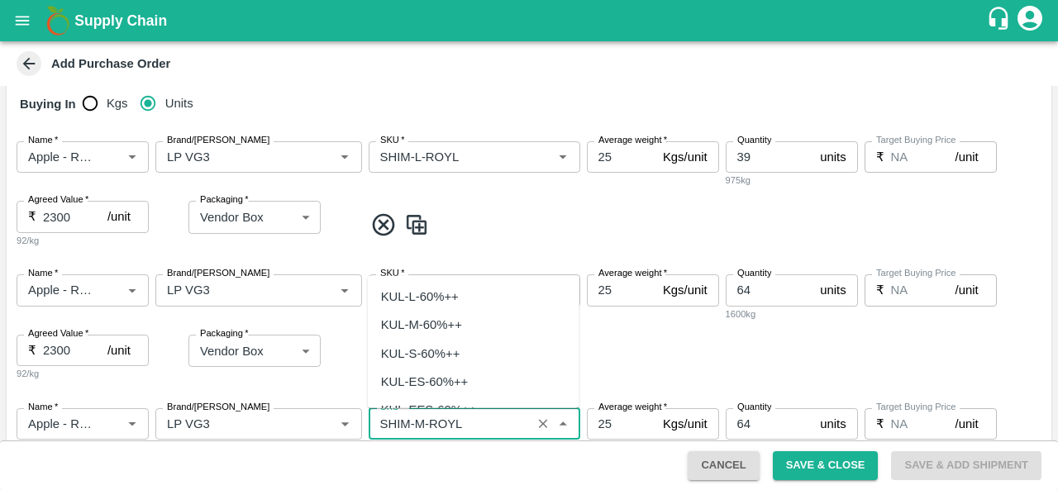
scroll to position [4777, 0]
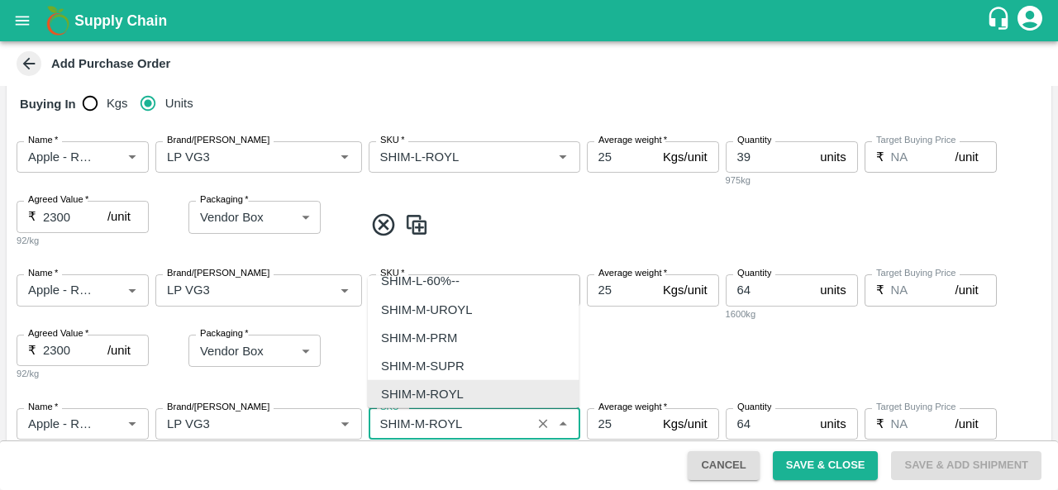
click at [424, 424] on input "SKU   *" at bounding box center [450, 423] width 153 height 21
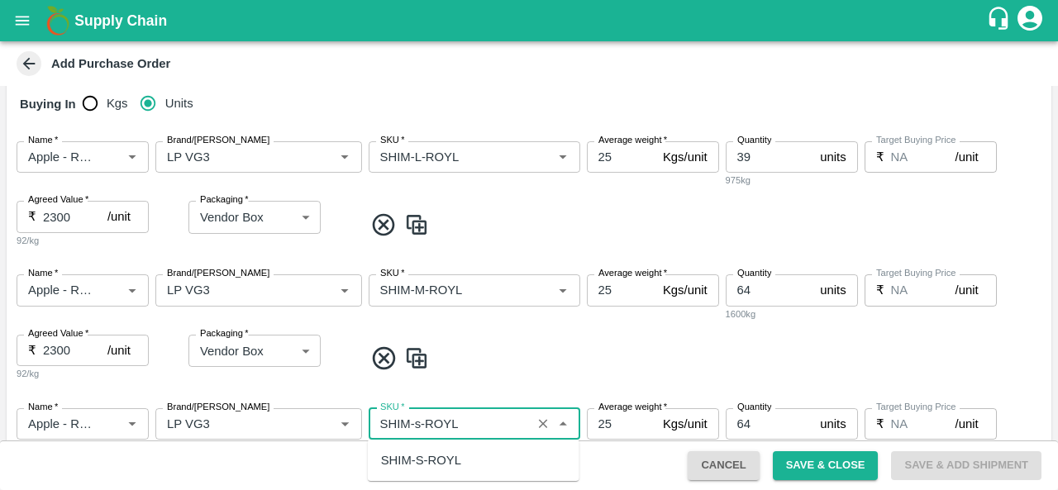
click at [426, 458] on div "SHIM-S-ROYL" at bounding box center [421, 460] width 80 height 18
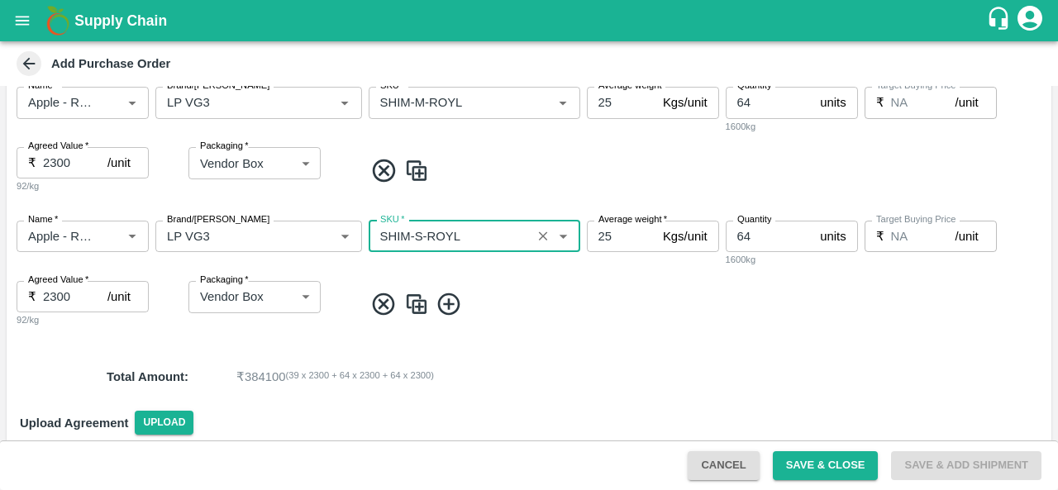
scroll to position [451, 0]
type input "SHIM-S-ROYL"
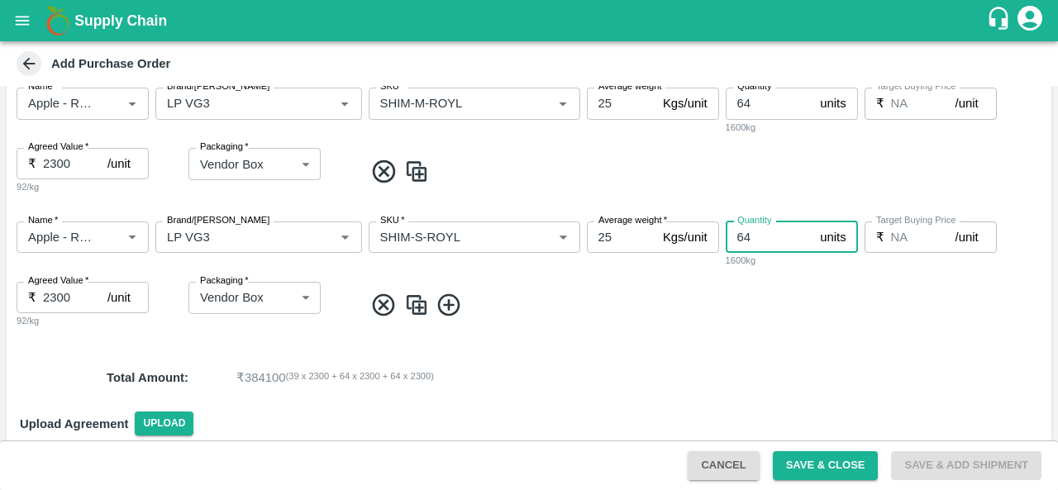
drag, startPoint x: 756, startPoint y: 243, endPoint x: 728, endPoint y: 246, distance: 27.4
click at [728, 246] on input "64" at bounding box center [770, 237] width 88 height 31
type input "115"
click at [418, 307] on img at bounding box center [416, 305] width 25 height 27
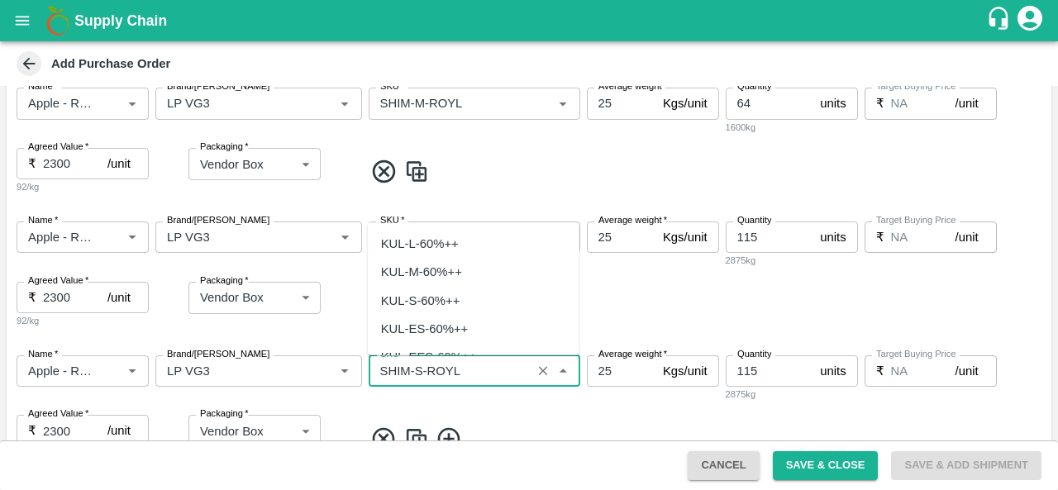
click at [416, 373] on input "SKU   *" at bounding box center [450, 371] width 153 height 21
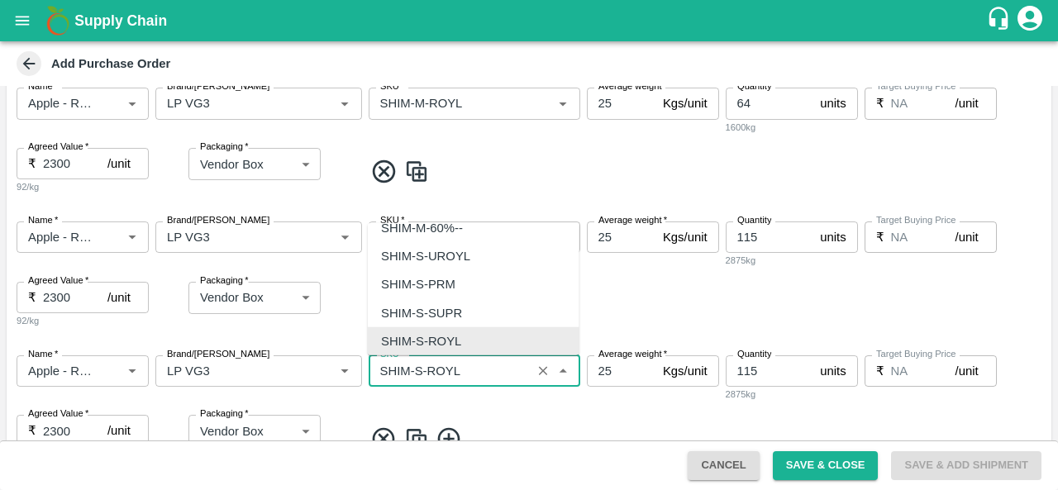
click at [416, 373] on input "SKU   *" at bounding box center [450, 371] width 153 height 21
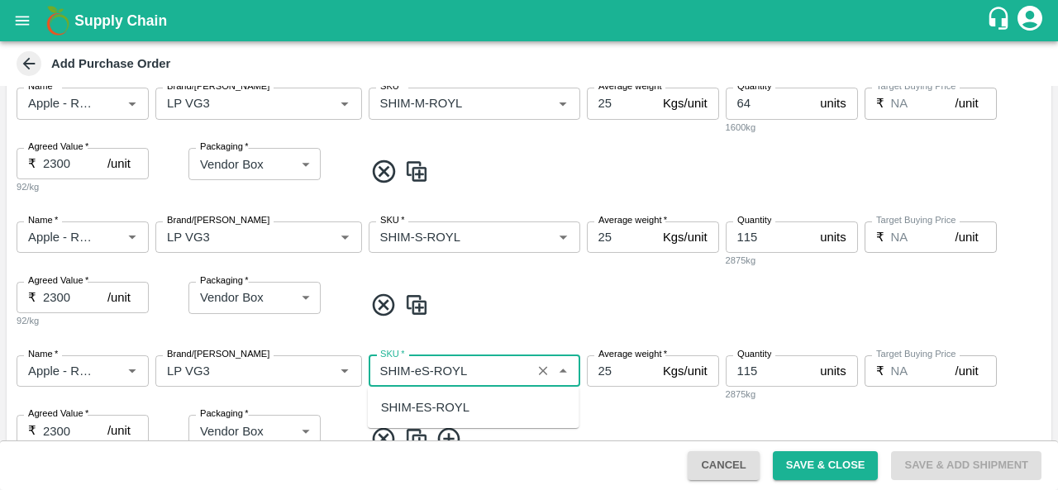
click at [415, 402] on div "SHIM-ES-ROYL" at bounding box center [425, 408] width 88 height 18
type input "SHIM-ES-ROYL"
click at [756, 371] on input "115" at bounding box center [770, 371] width 88 height 31
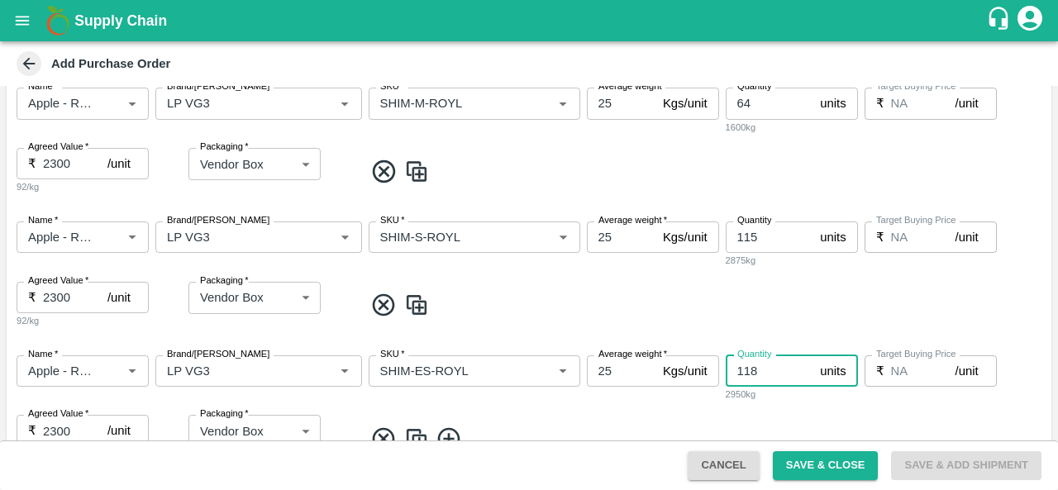
type input "118"
click at [588, 418] on div "Name   * Name   * Brand/[PERSON_NAME]/[PERSON_NAME]   * SKU   * Average weight …" at bounding box center [529, 409] width 1045 height 134
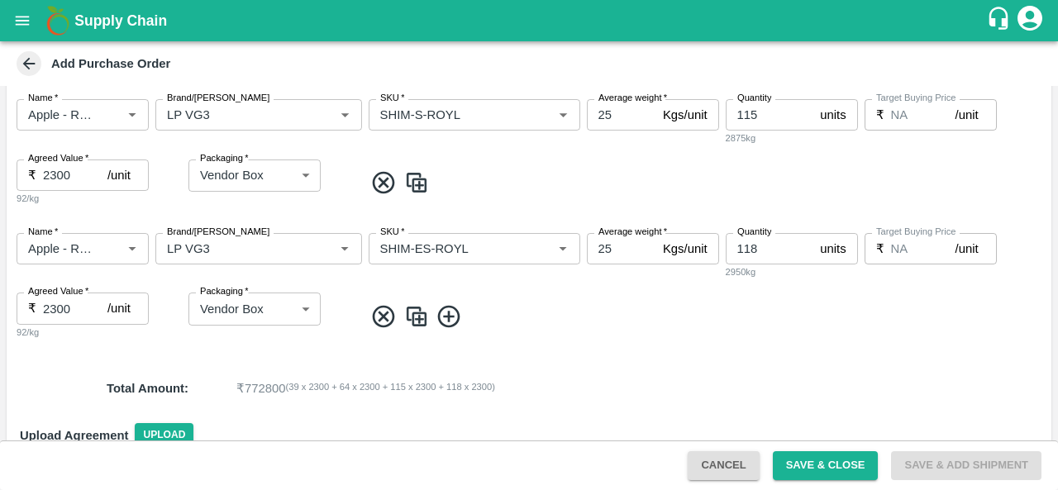
scroll to position [574, 0]
click at [410, 327] on img at bounding box center [416, 316] width 25 height 27
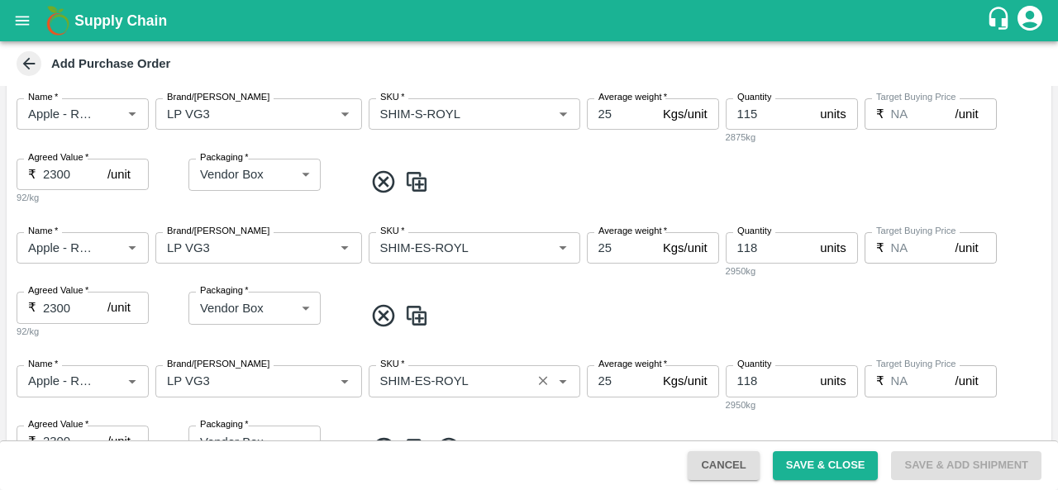
click at [423, 383] on input "SKU   *" at bounding box center [450, 380] width 153 height 21
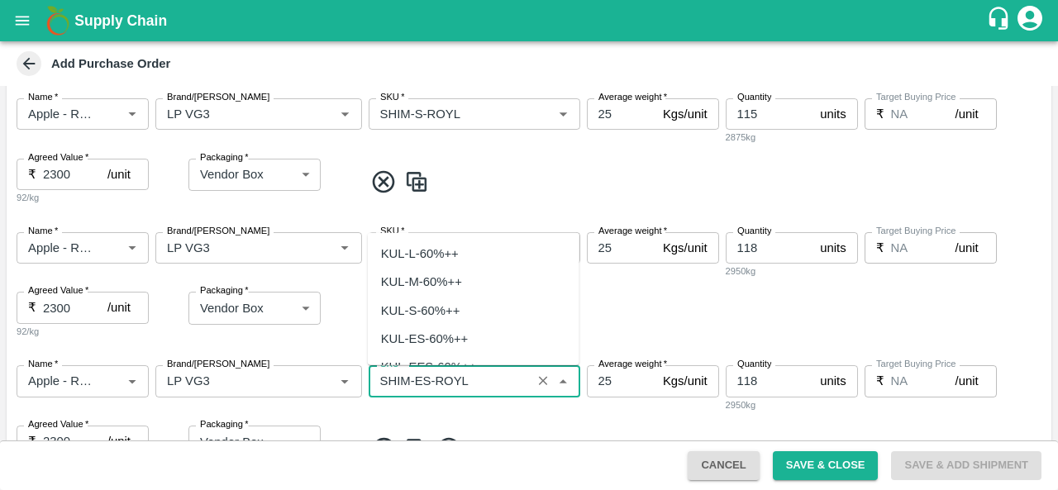
scroll to position [5288, 0]
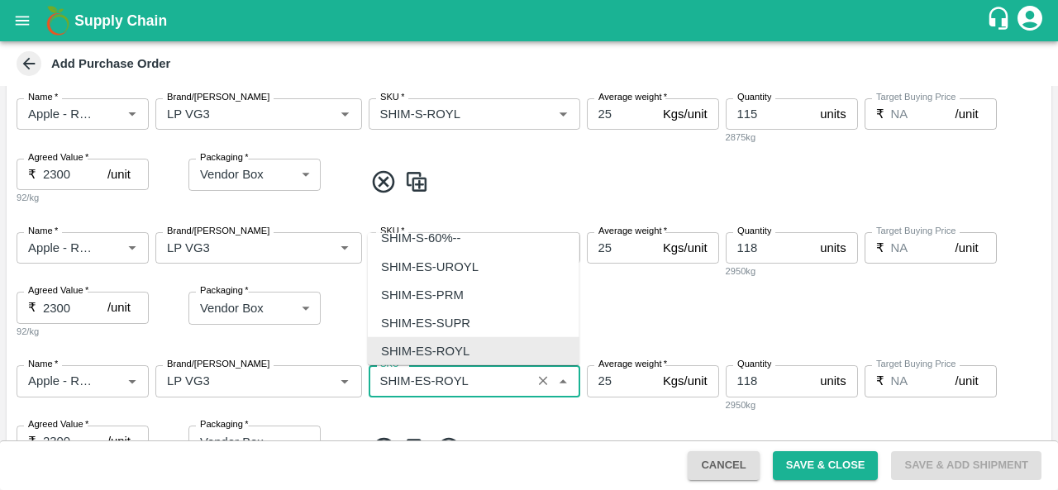
click at [423, 380] on input "SKU   *" at bounding box center [450, 380] width 153 height 21
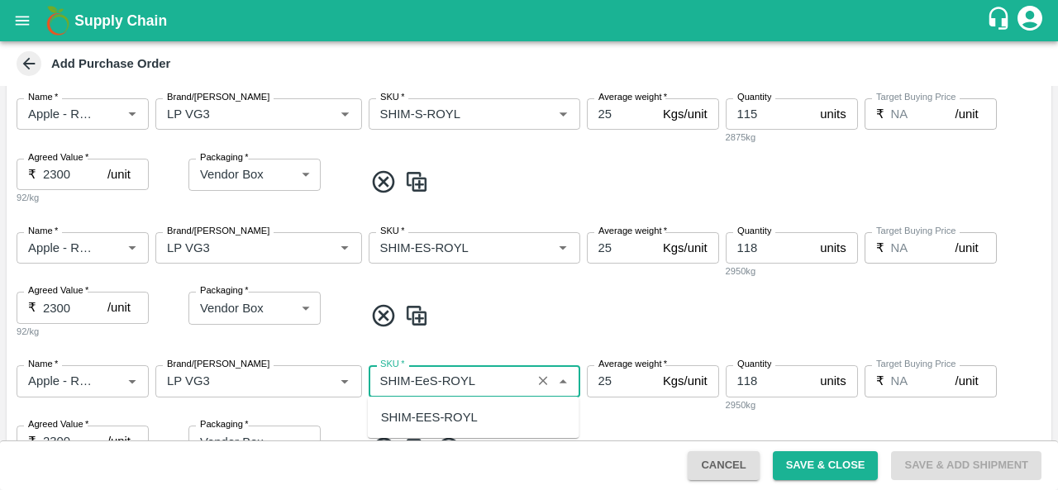
scroll to position [0, 0]
click at [431, 411] on div "SHIM-EES-ROYL" at bounding box center [429, 417] width 97 height 18
type input "SHIM-EES-ROYL"
click at [767, 380] on input "118" at bounding box center [770, 380] width 88 height 31
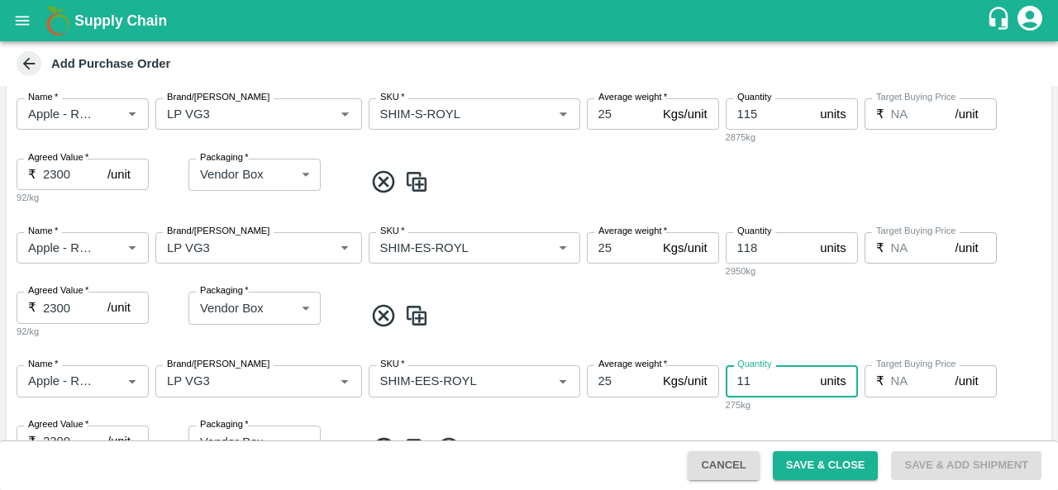
type input "1"
type input "117"
click at [619, 413] on div "Name   * Name   * Brand/[PERSON_NAME]/[PERSON_NAME]   * SKU   * Average weight …" at bounding box center [529, 419] width 1045 height 134
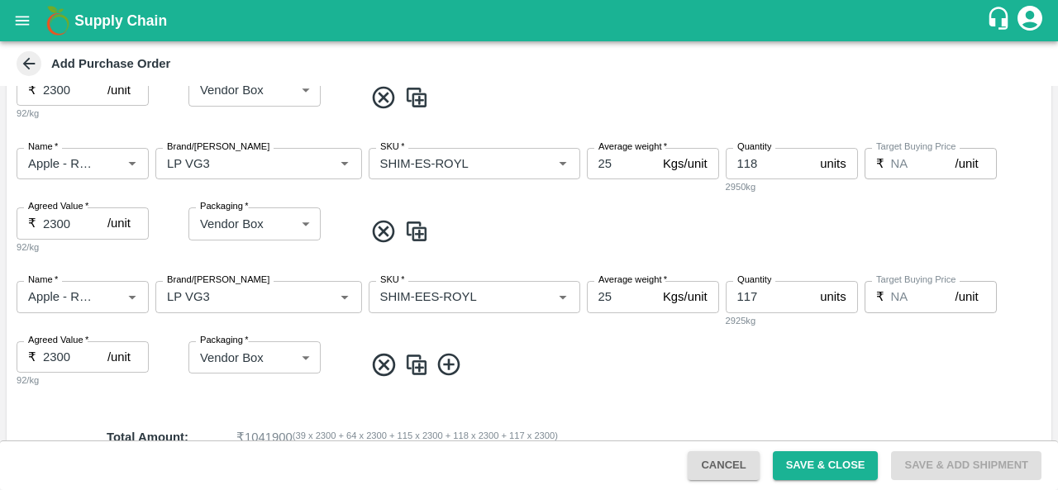
scroll to position [712, 0]
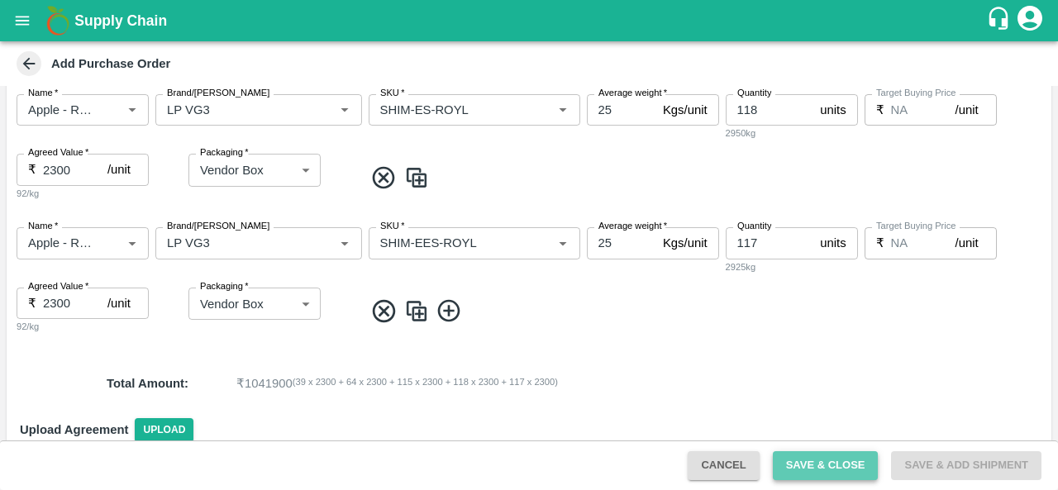
click at [819, 462] on button "Save & Close" at bounding box center [826, 465] width 106 height 29
